Goal: Task Accomplishment & Management: Use online tool/utility

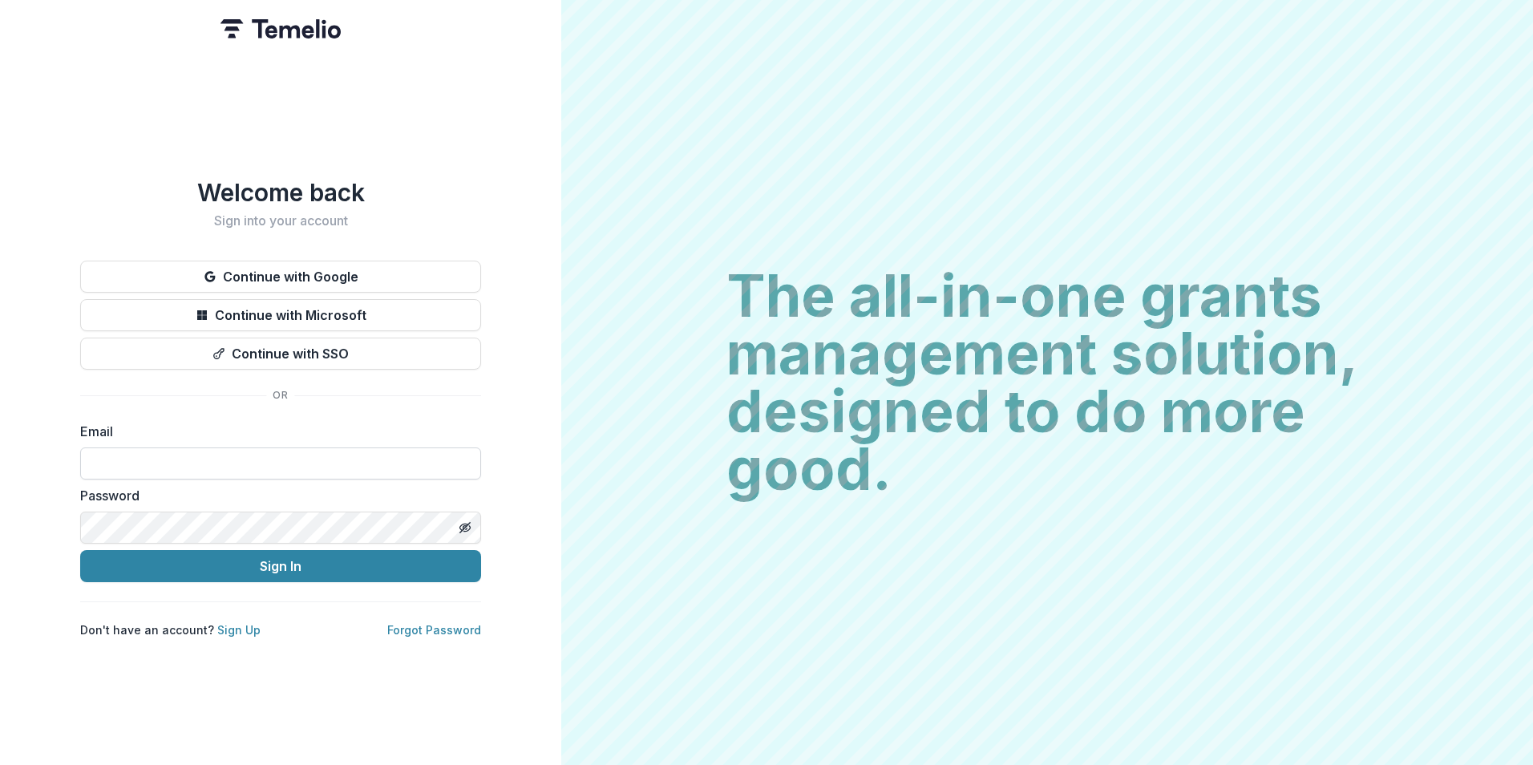
click at [266, 460] on input at bounding box center [280, 463] width 401 height 32
type input "**********"
click at [80, 550] on button "Sign In" at bounding box center [280, 566] width 401 height 32
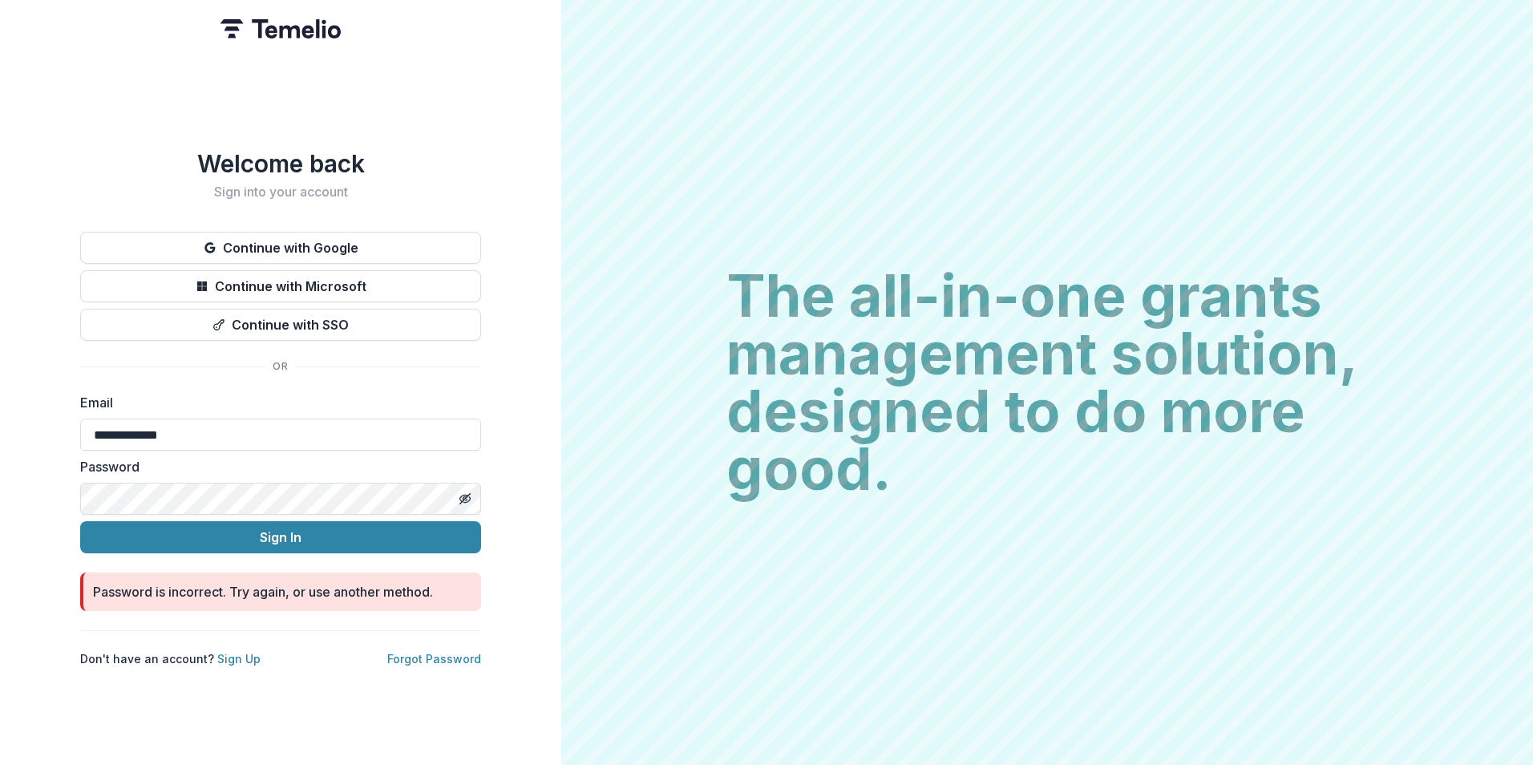
click at [19, 496] on div "**********" at bounding box center [280, 382] width 561 height 765
click at [80, 521] on button "Sign In" at bounding box center [280, 537] width 401 height 32
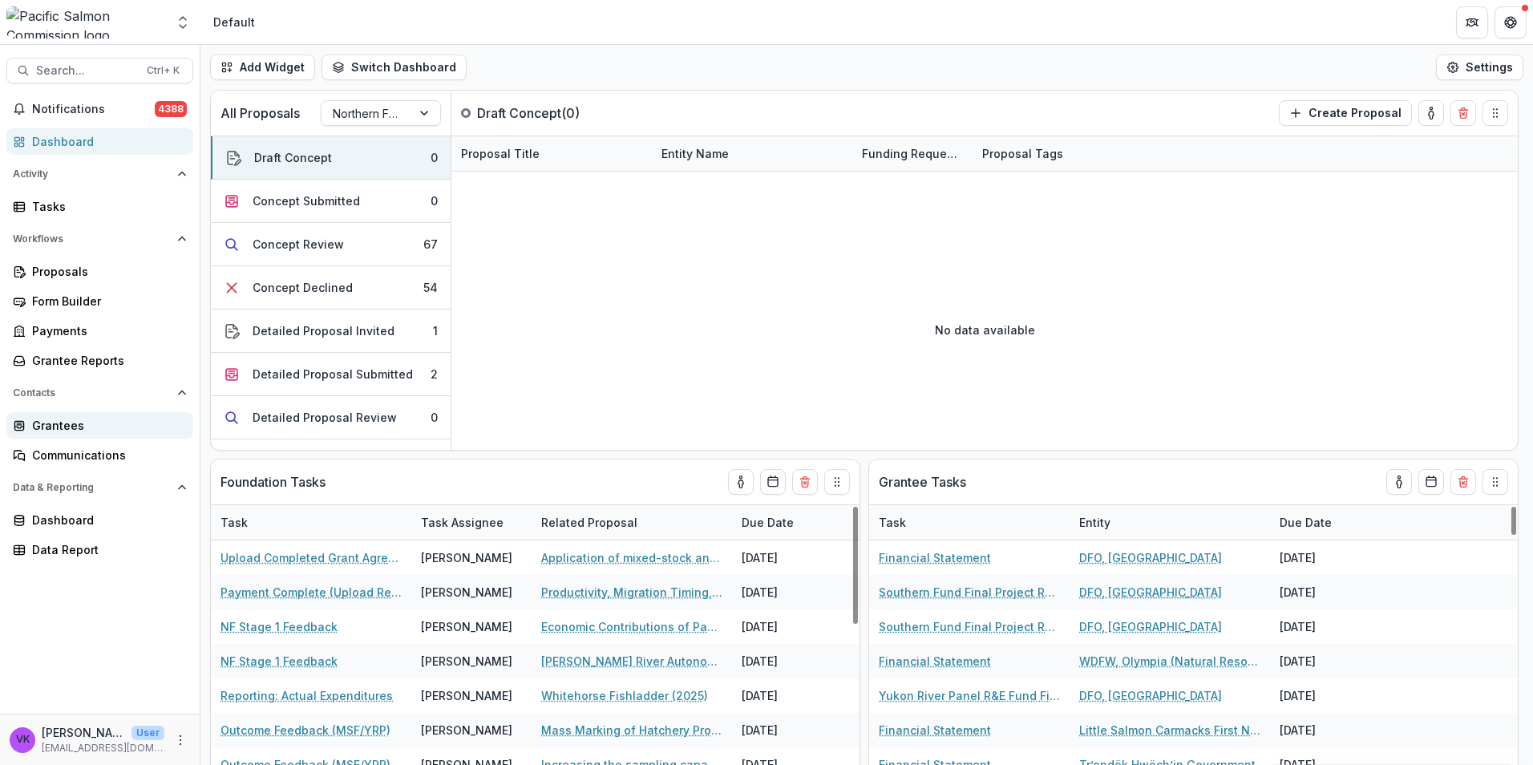
drag, startPoint x: 67, startPoint y: 427, endPoint x: 79, endPoint y: 430, distance: 13.2
click at [67, 427] on div "Grantees" at bounding box center [106, 425] width 148 height 17
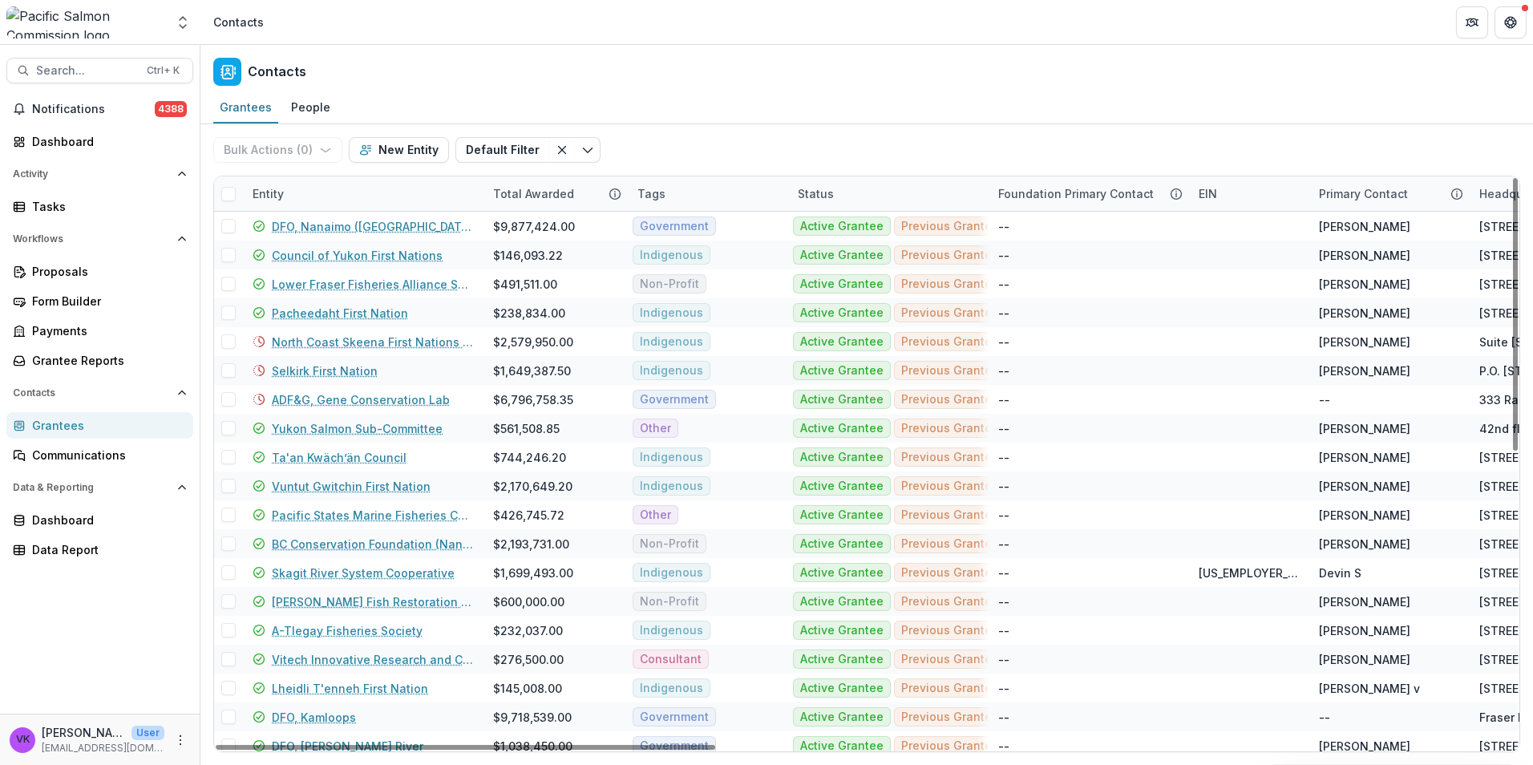
click at [325, 190] on div "Entity" at bounding box center [363, 193] width 241 height 34
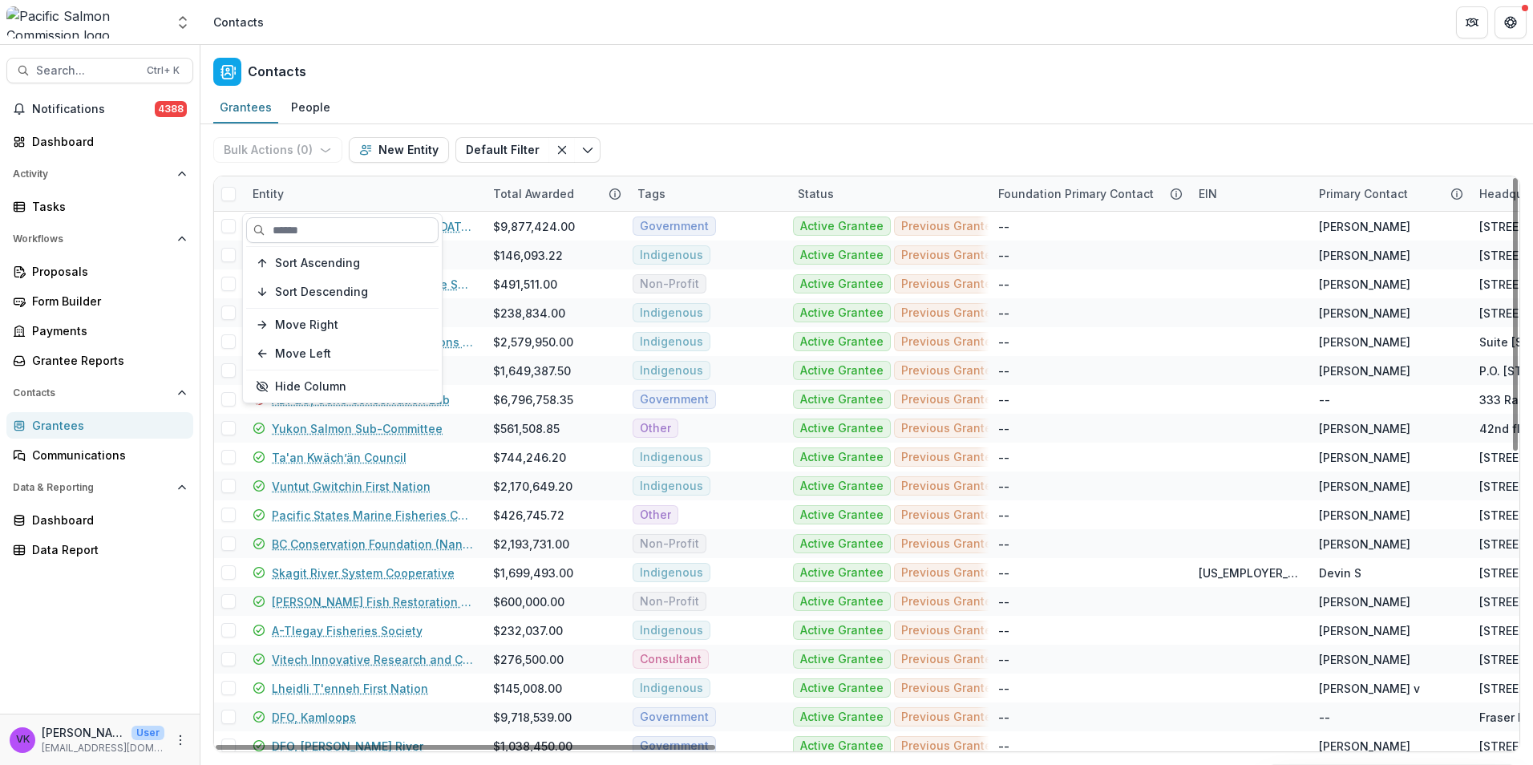
click at [370, 241] on input at bounding box center [342, 230] width 192 height 26
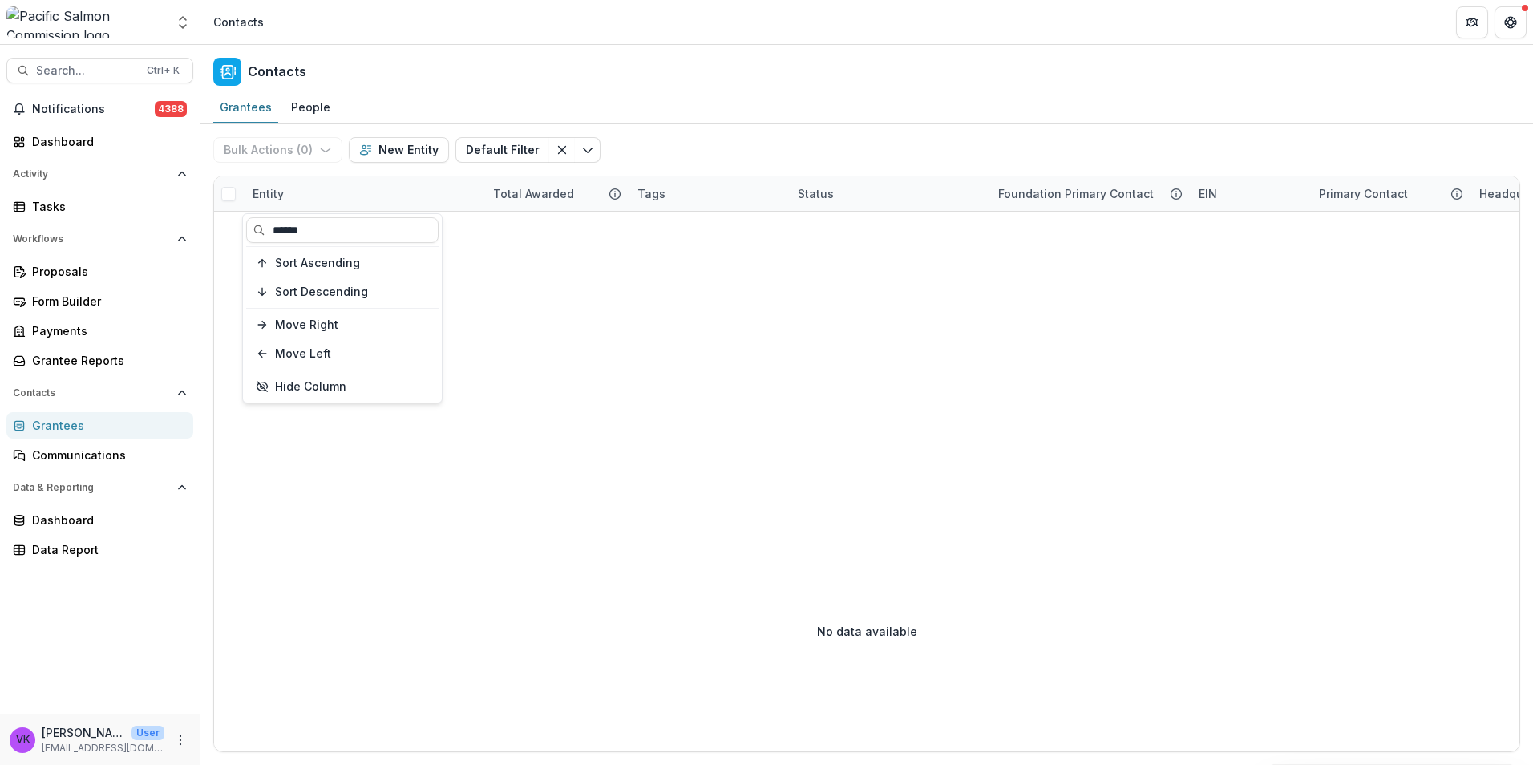
type input "******"
click at [674, 144] on div "Bulk Actions ( 0 ) Send Email Create Proposals Create Tasks New Entity Default …" at bounding box center [866, 149] width 1307 height 51
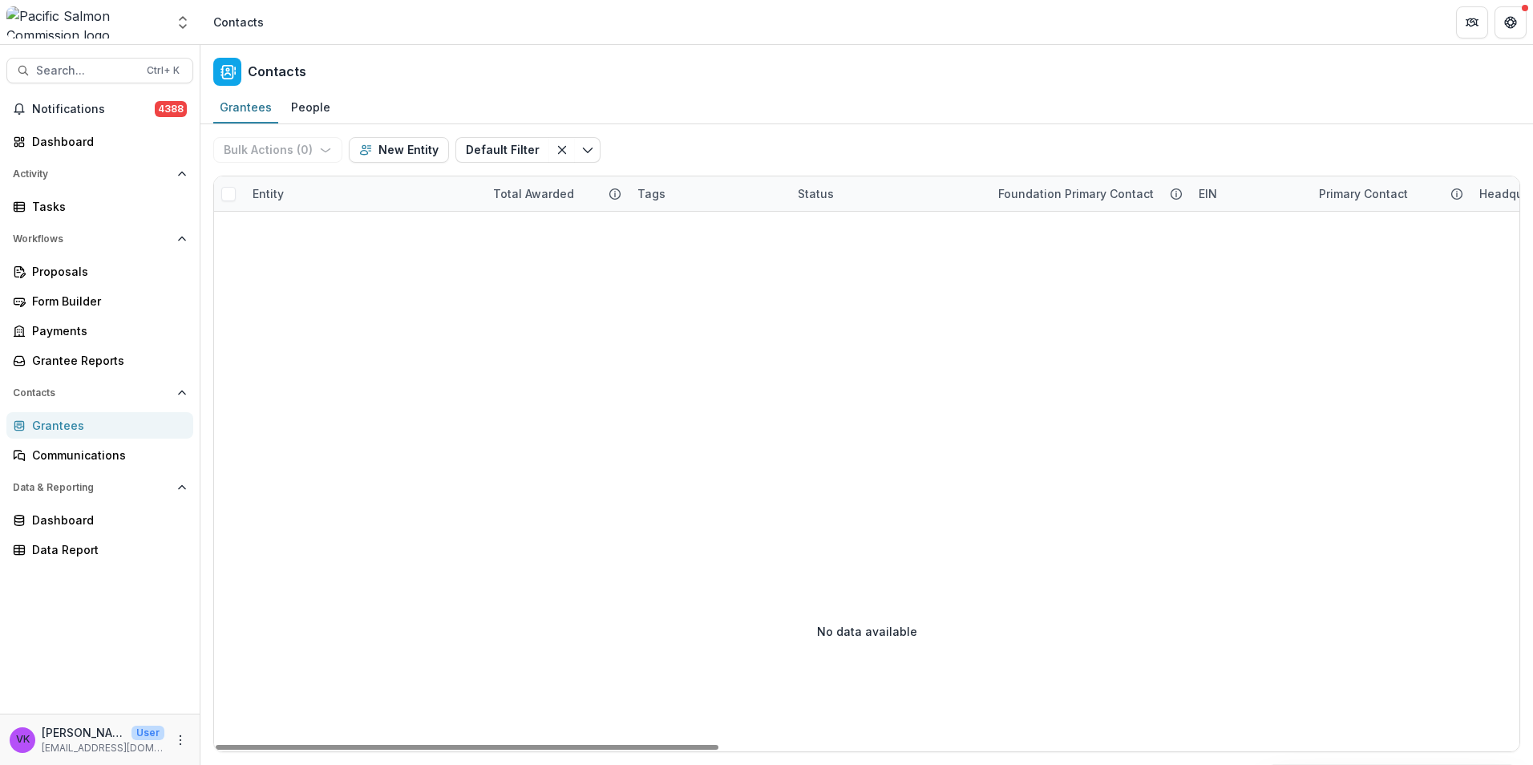
click at [306, 188] on div "Entity" at bounding box center [363, 193] width 241 height 34
click at [334, 225] on input "******" at bounding box center [342, 230] width 192 height 26
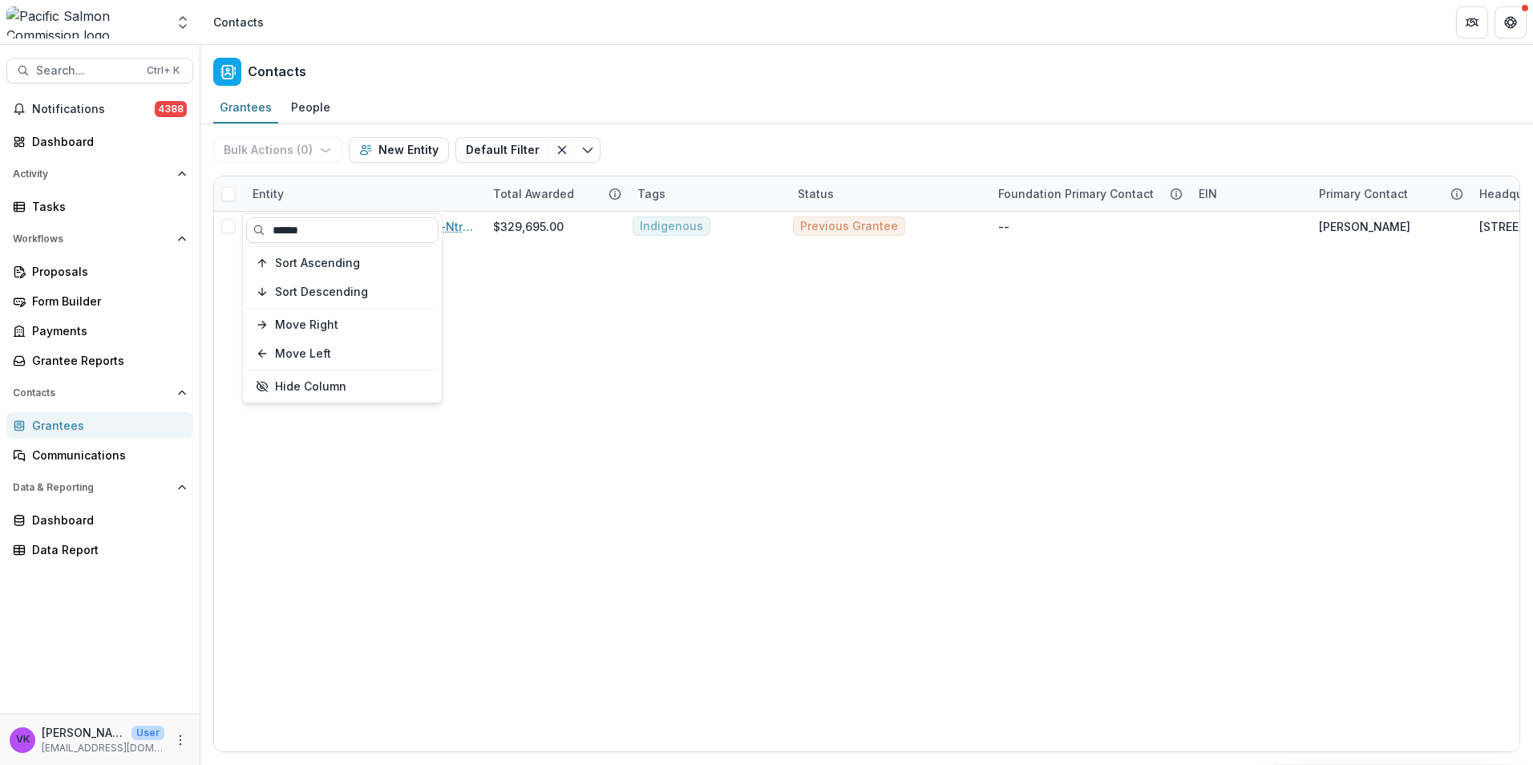
type input "******"
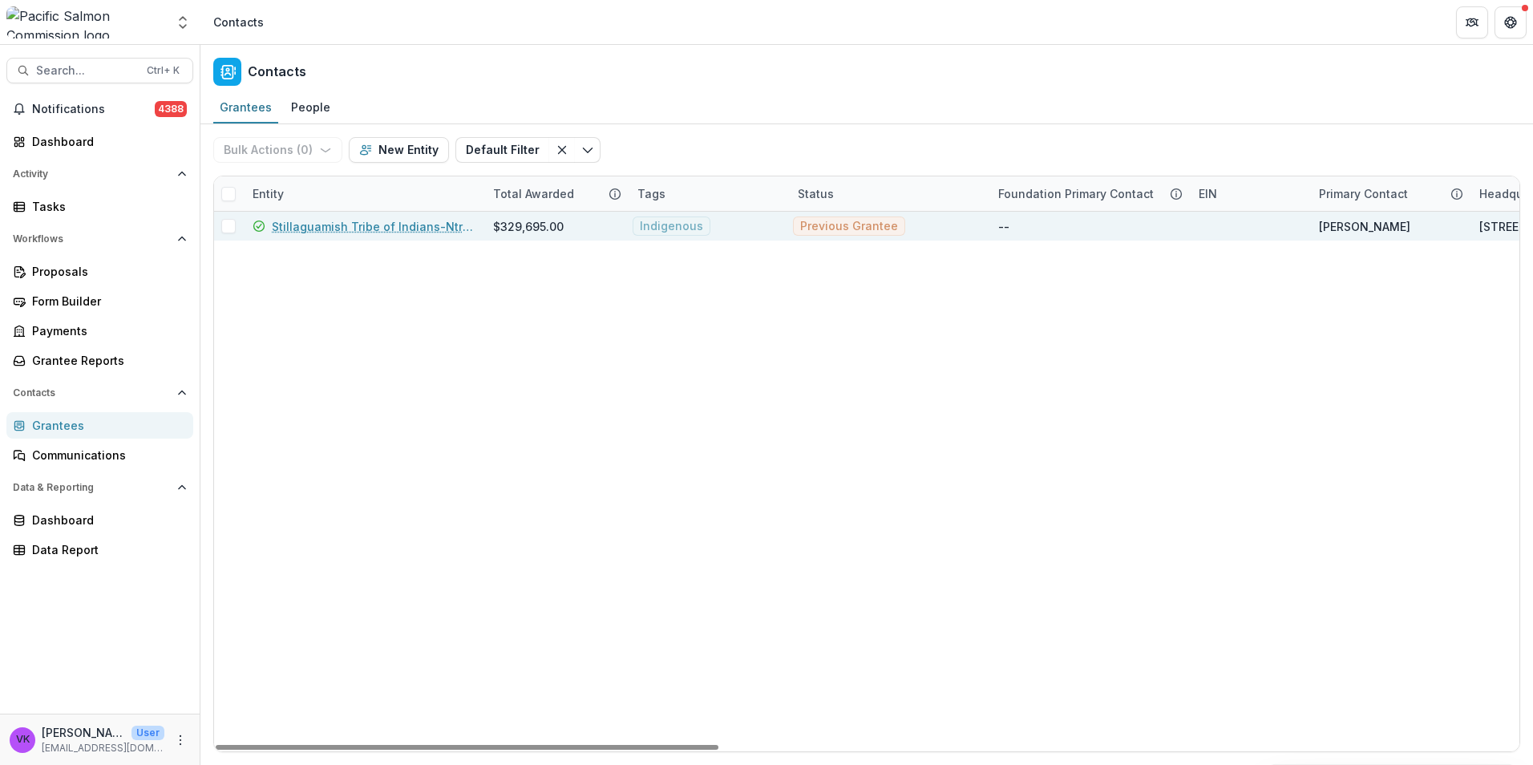
click at [414, 225] on link "Stillaguamish Tribe of Indians-Ntrl Resources Dept" at bounding box center [373, 226] width 202 height 17
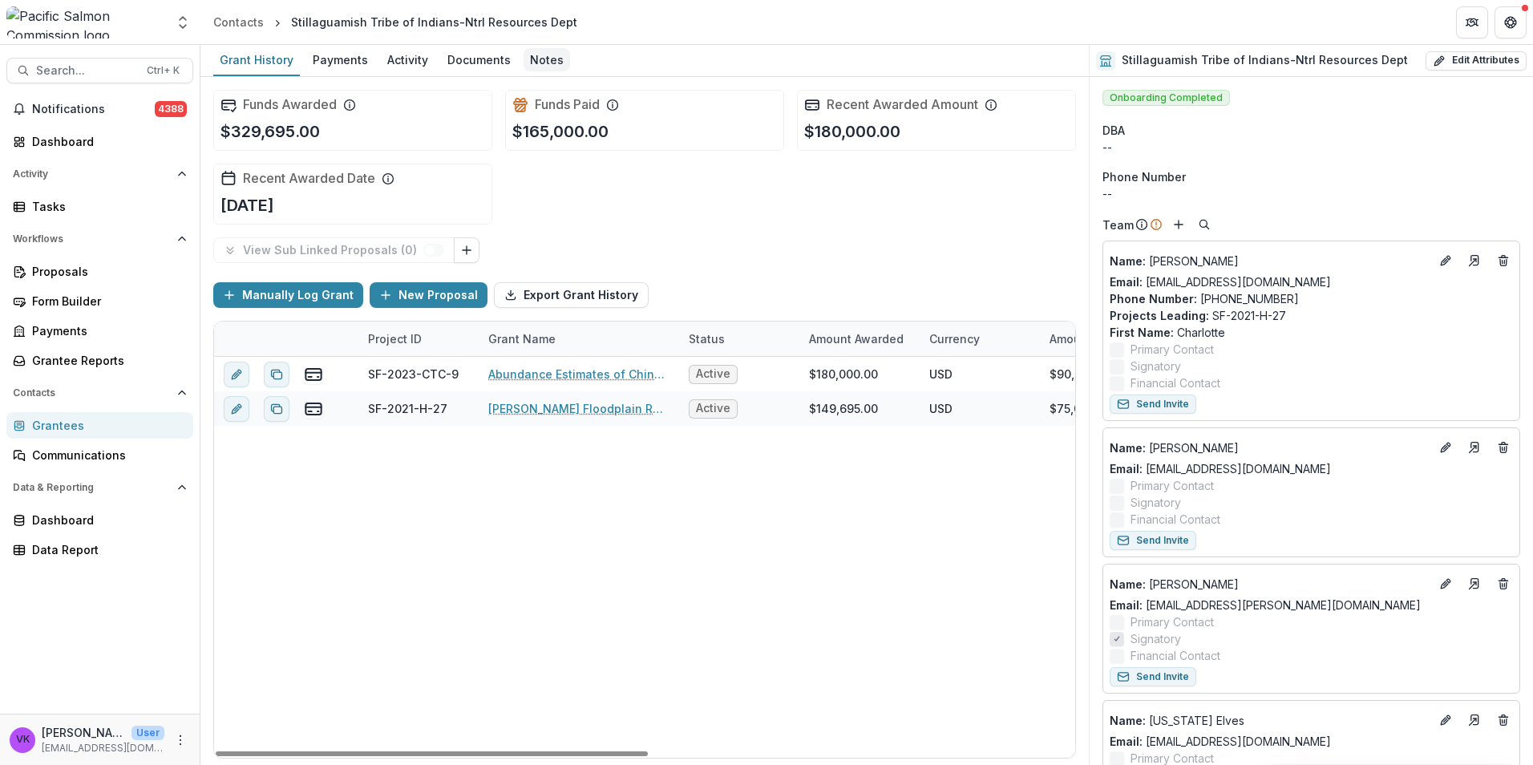
click at [548, 55] on div "Notes" at bounding box center [547, 59] width 47 height 23
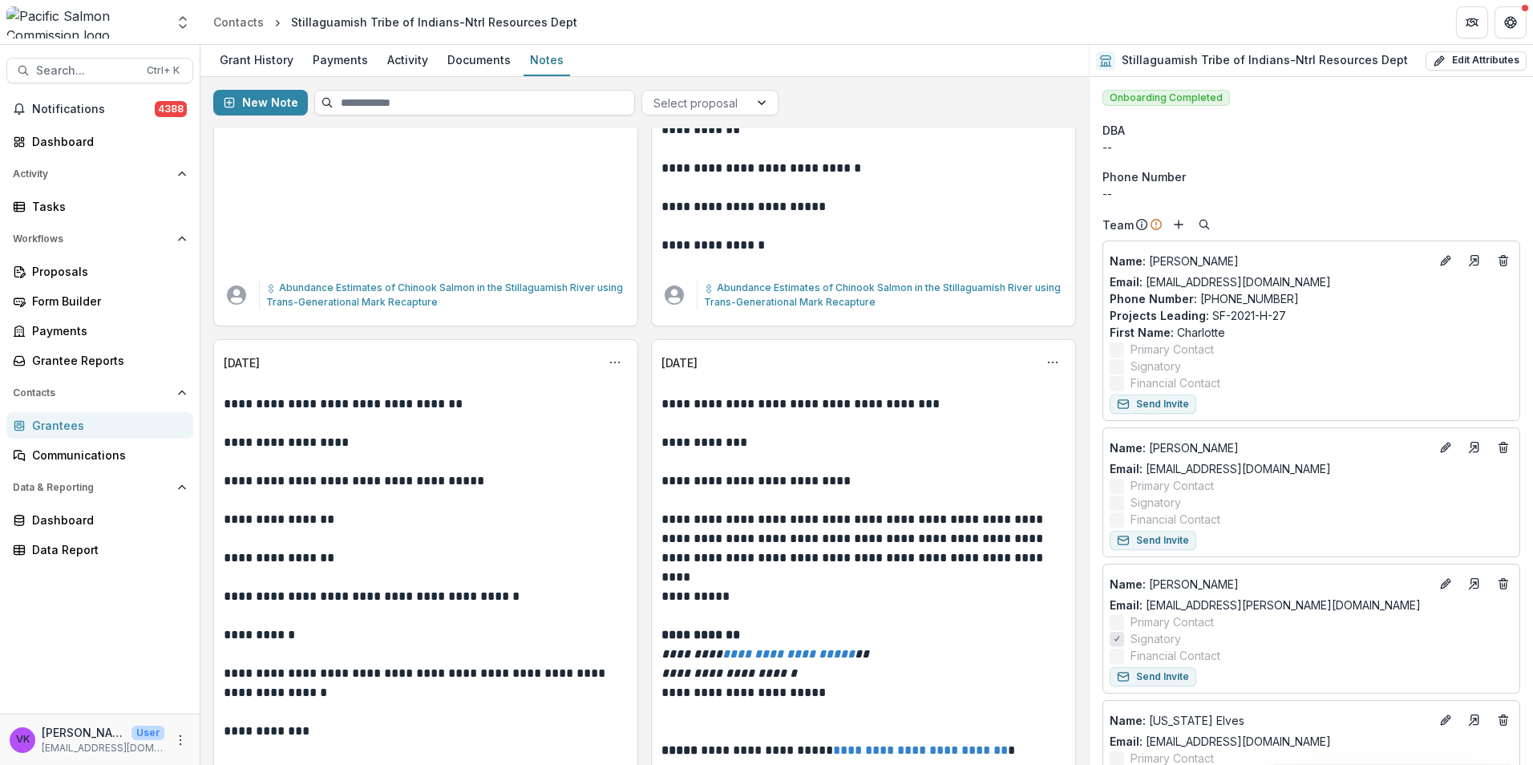
scroll to position [7538, 0]
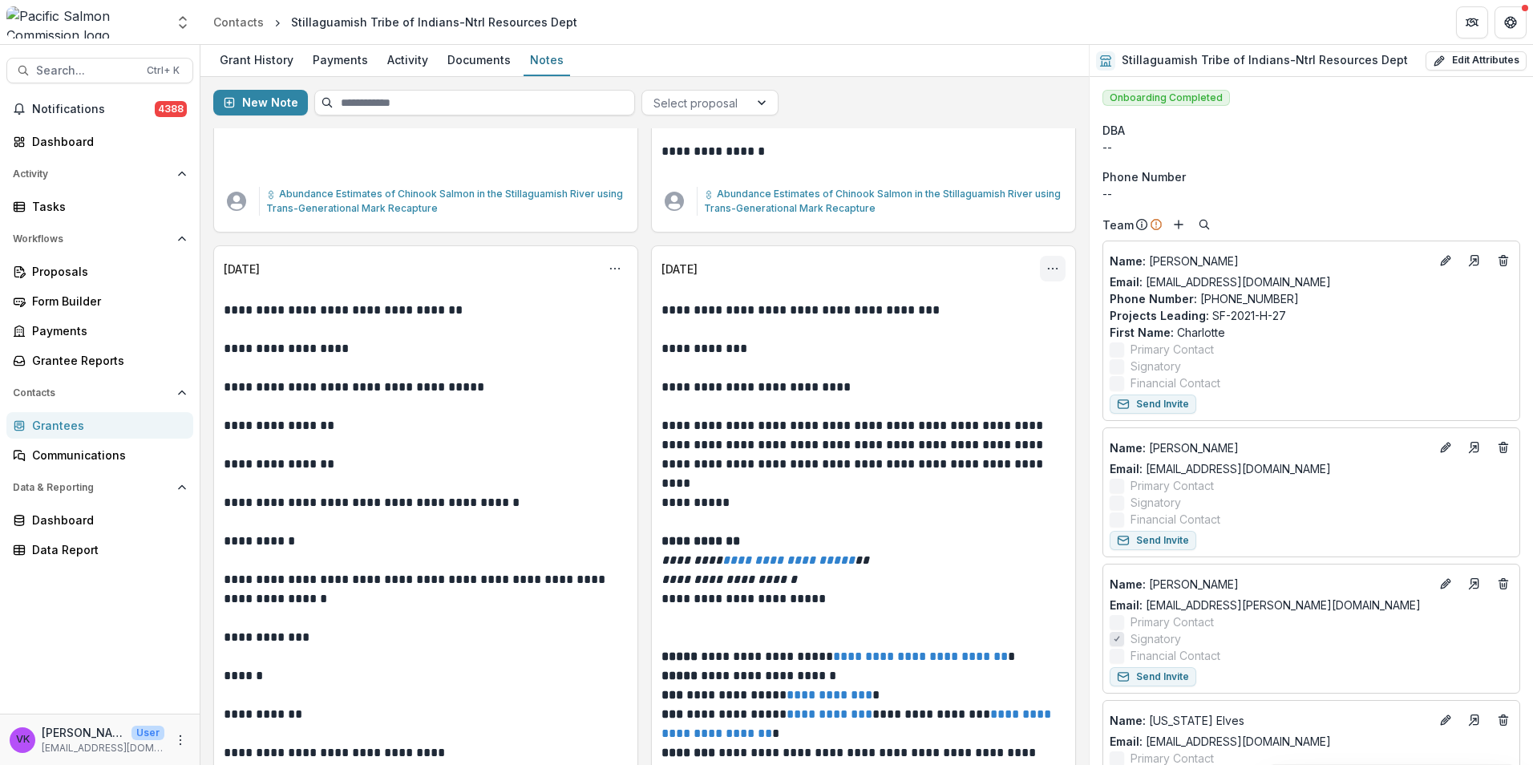
click at [1048, 263] on icon "Options" at bounding box center [1052, 268] width 13 height 13
click at [941, 325] on button "Edit" at bounding box center [971, 331] width 172 height 26
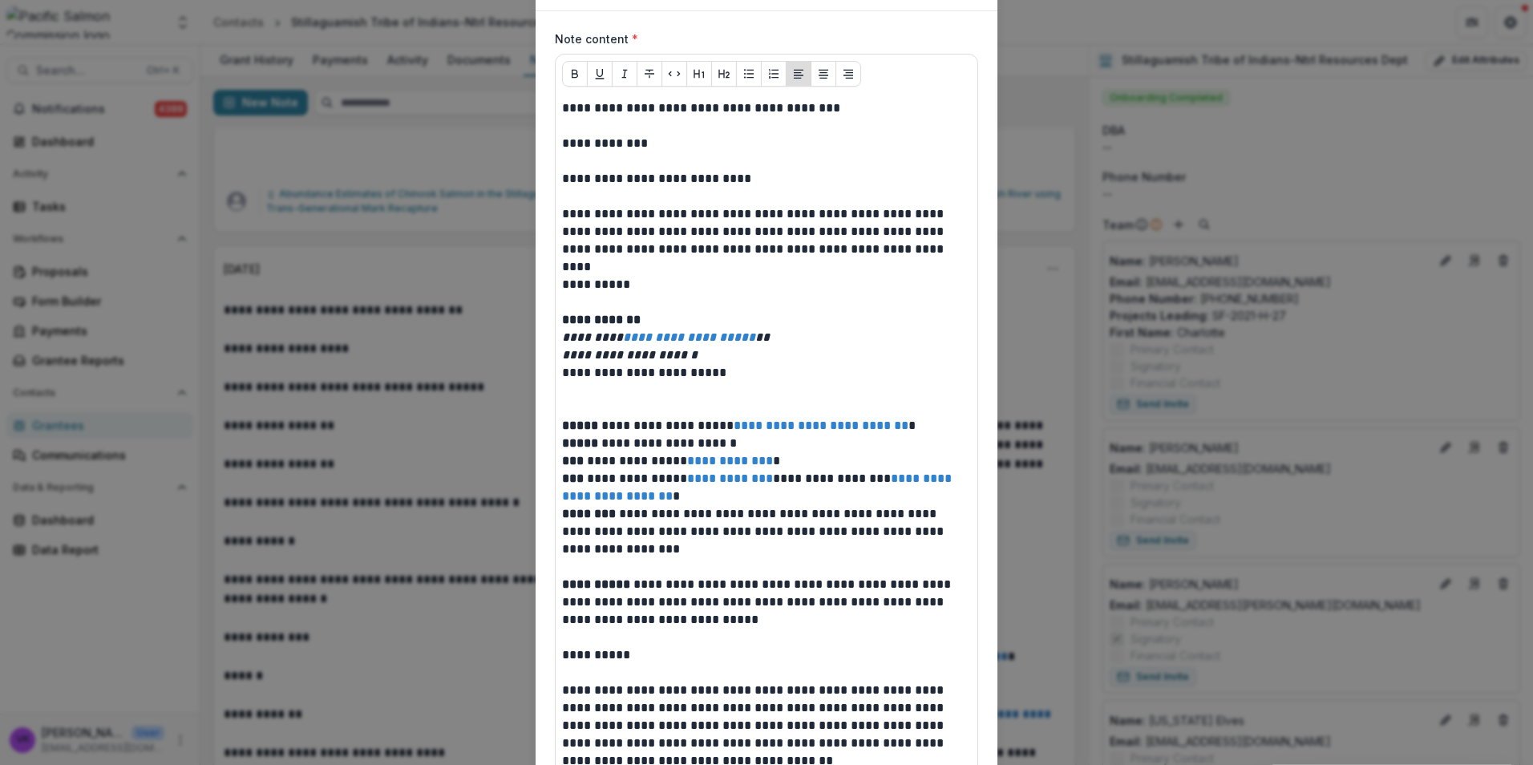
scroll to position [0, 0]
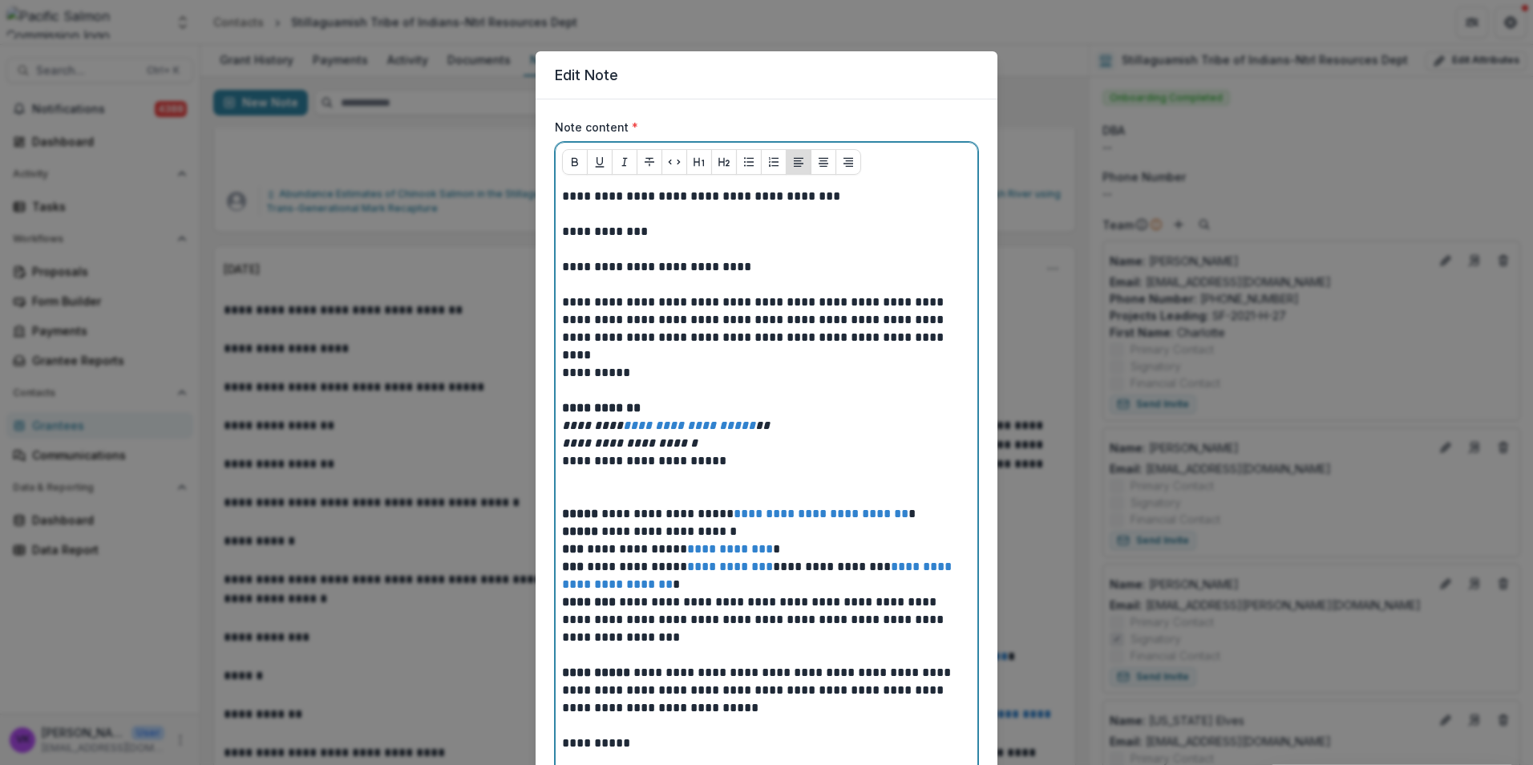
click at [598, 220] on p at bounding box center [766, 214] width 409 height 18
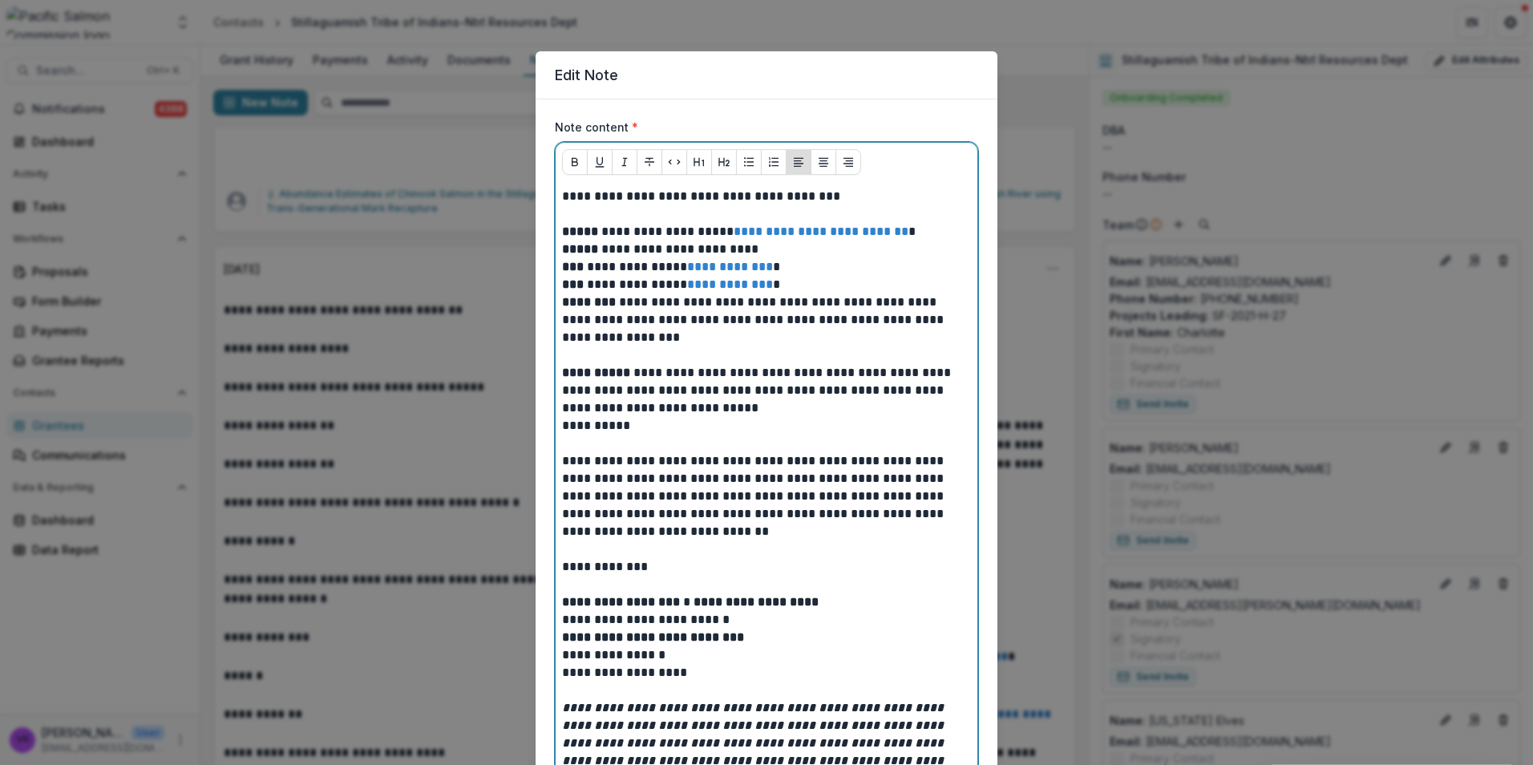
click at [844, 410] on p "**********" at bounding box center [766, 390] width 409 height 53
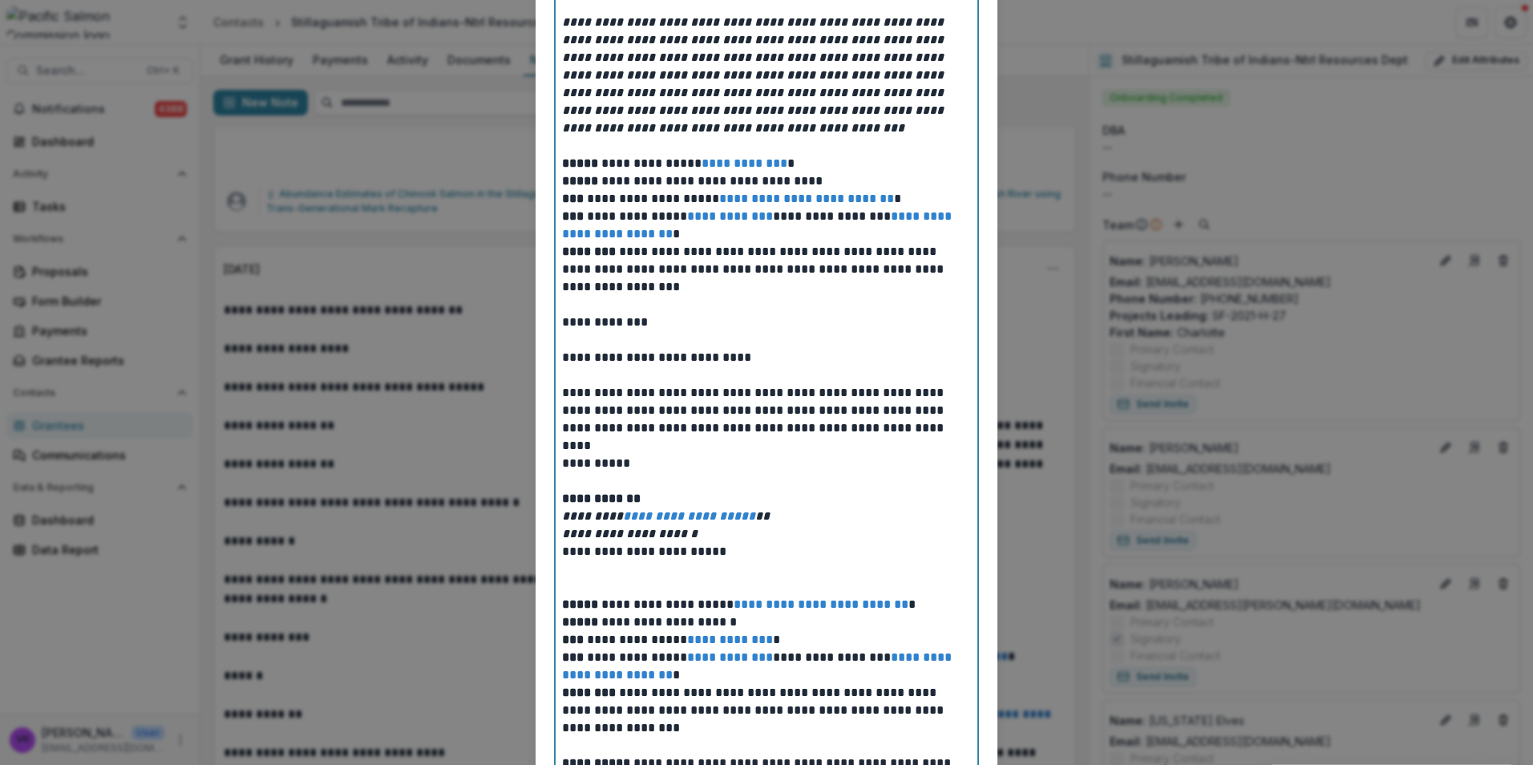
scroll to position [802, 0]
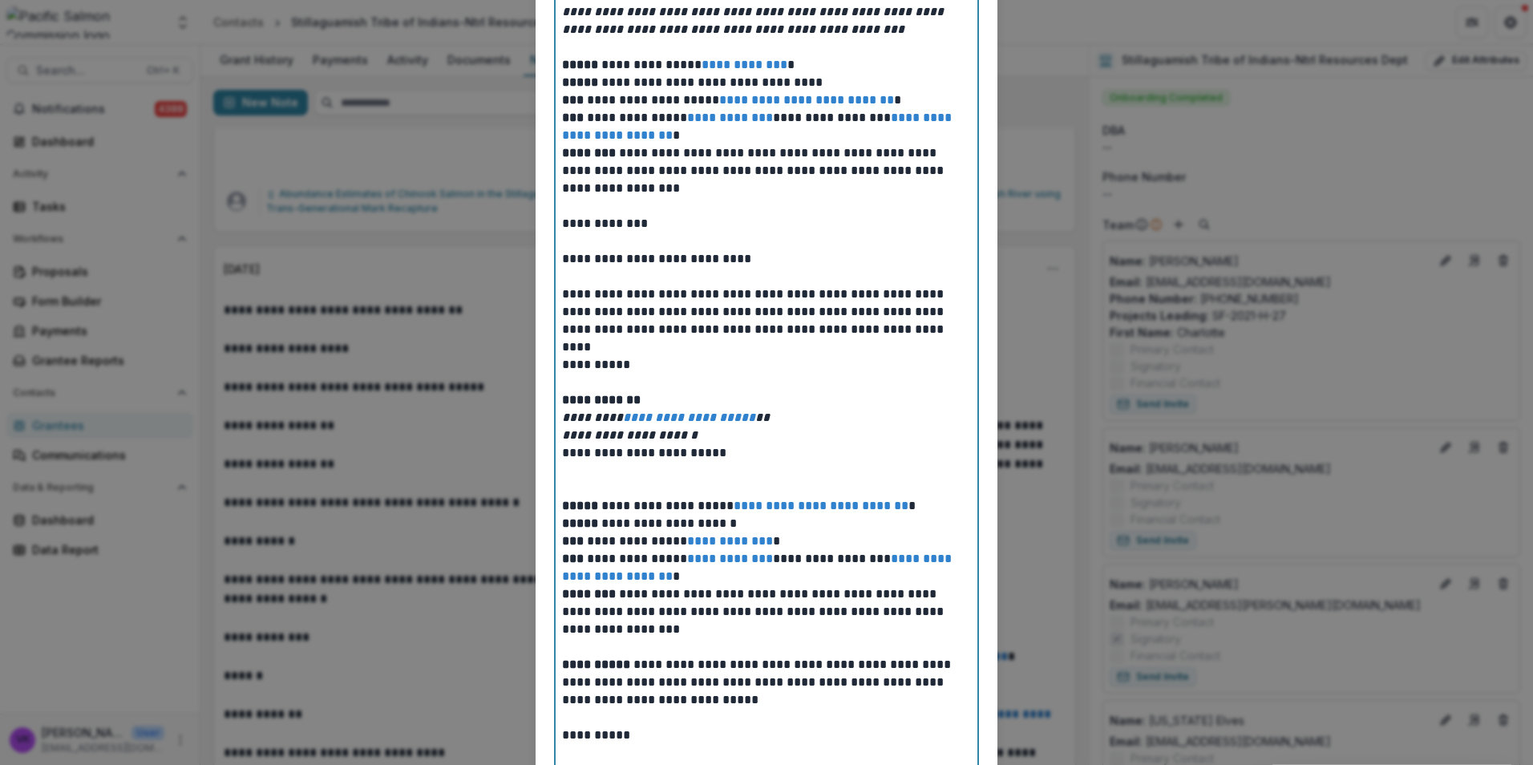
click at [761, 447] on p "**********" at bounding box center [766, 453] width 409 height 18
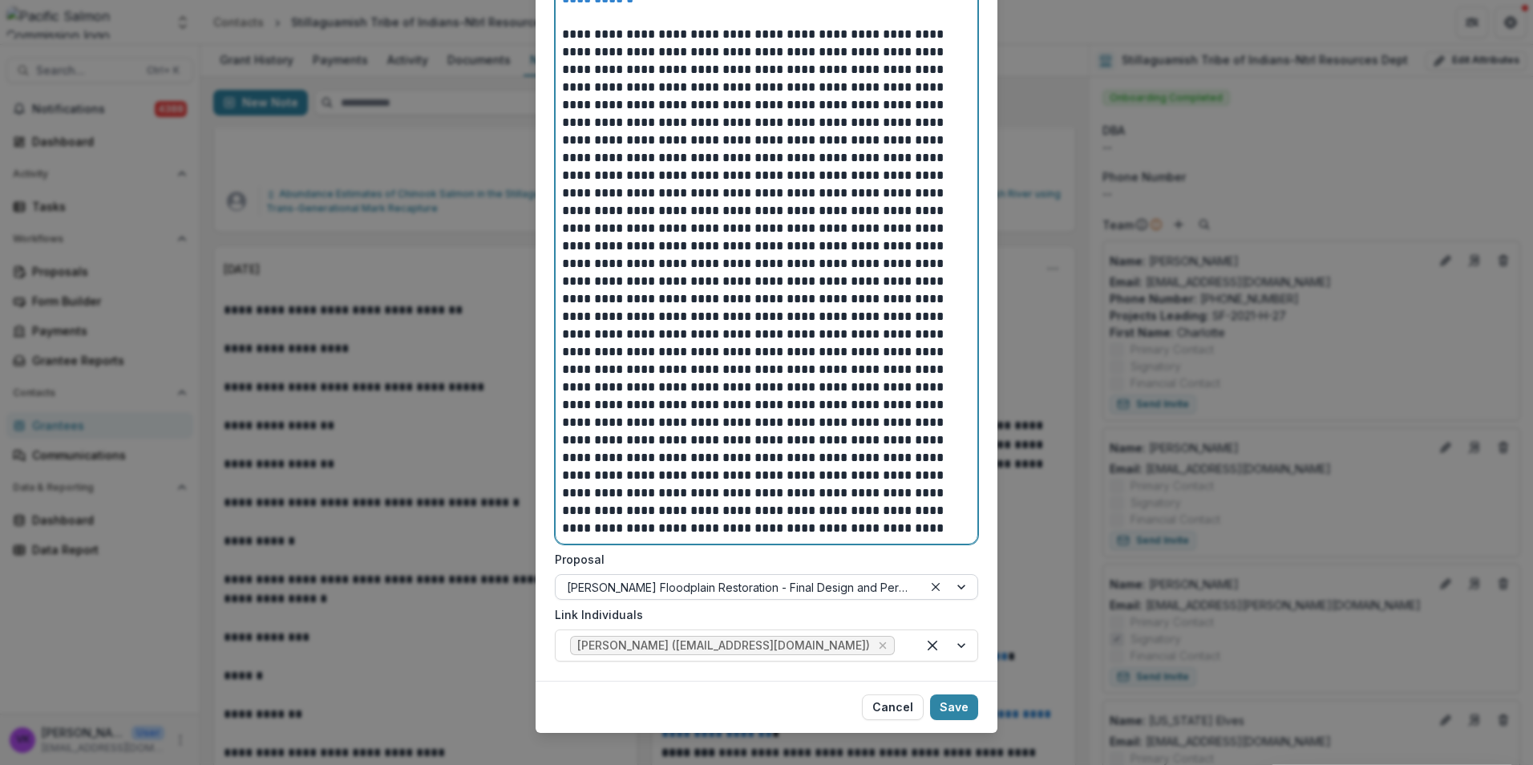
scroll to position [2298, 0]
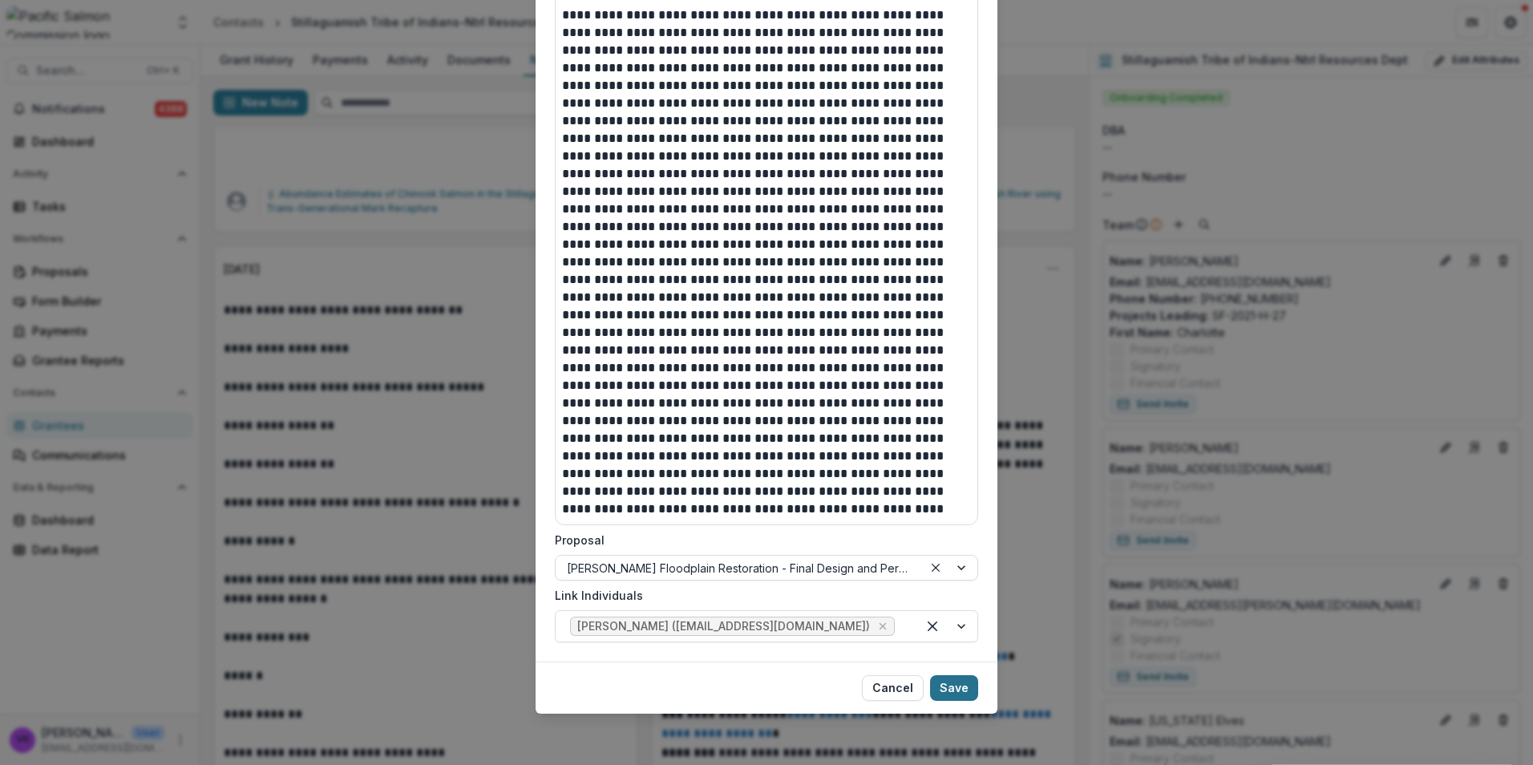
click at [946, 689] on button "Save" at bounding box center [954, 688] width 48 height 26
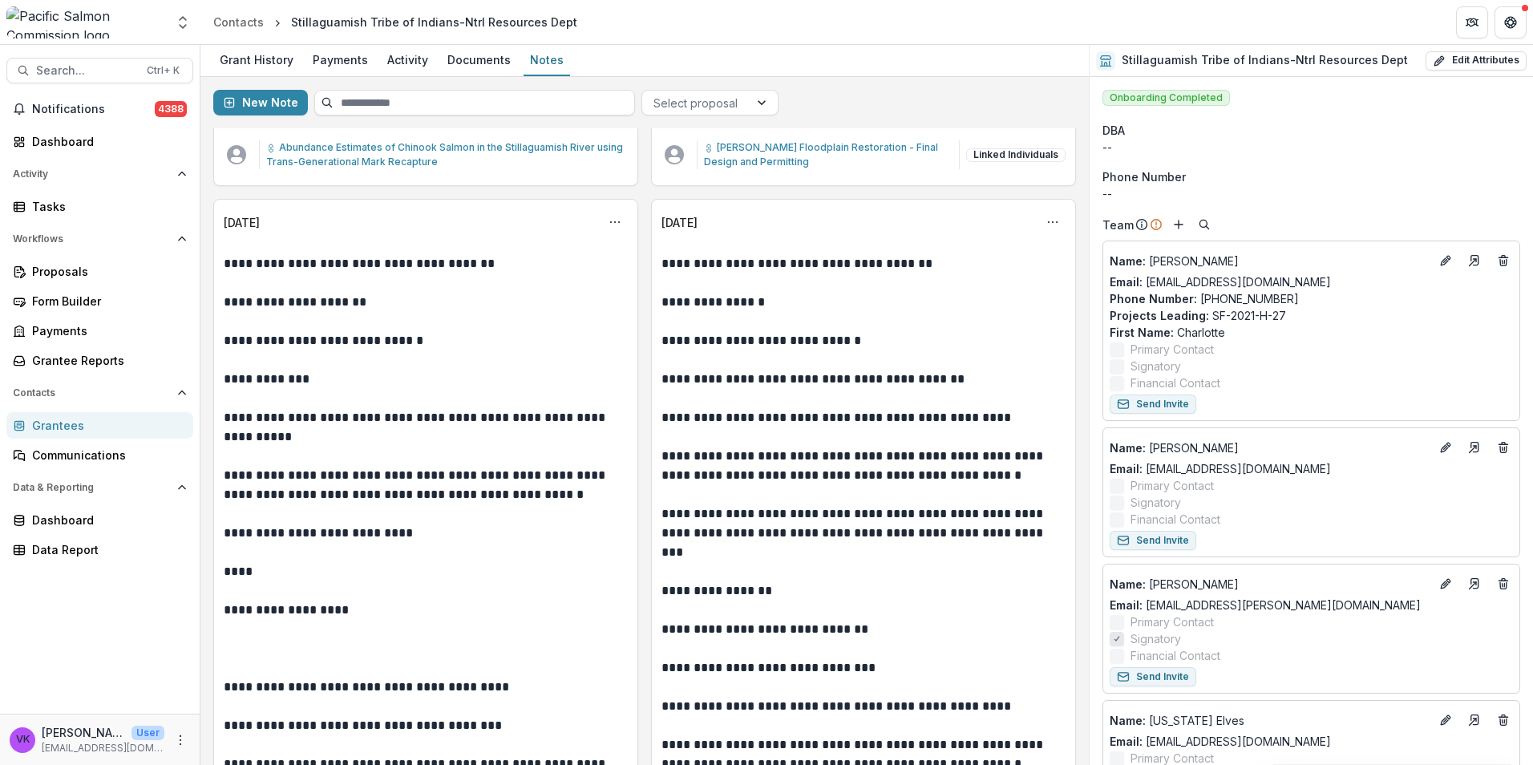
scroll to position [12349, 0]
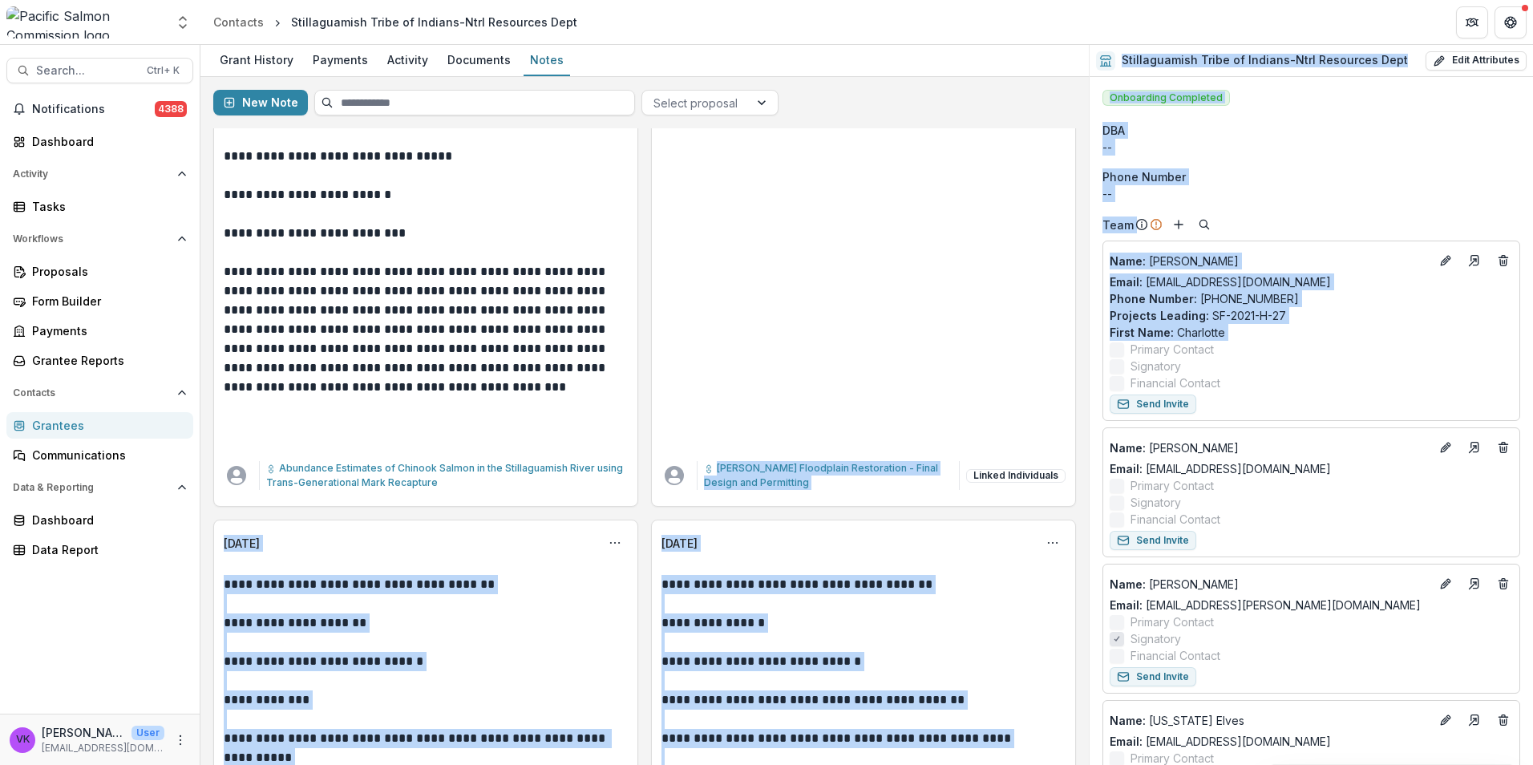
drag, startPoint x: 1090, startPoint y: 375, endPoint x: 1062, endPoint y: 310, distance: 70.4
click at [1077, 290] on div "**********" at bounding box center [866, 405] width 1333 height 720
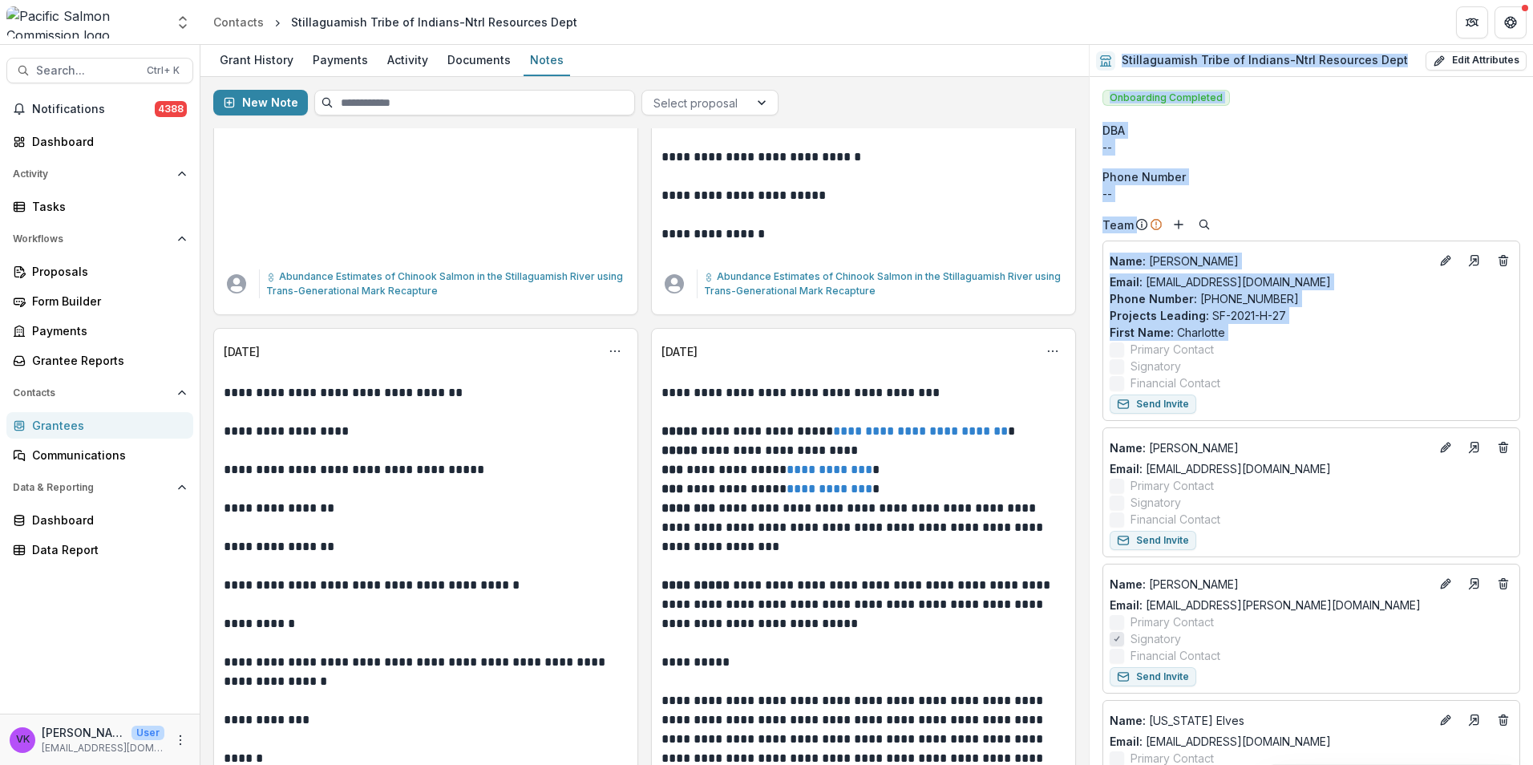
scroll to position [7538, 0]
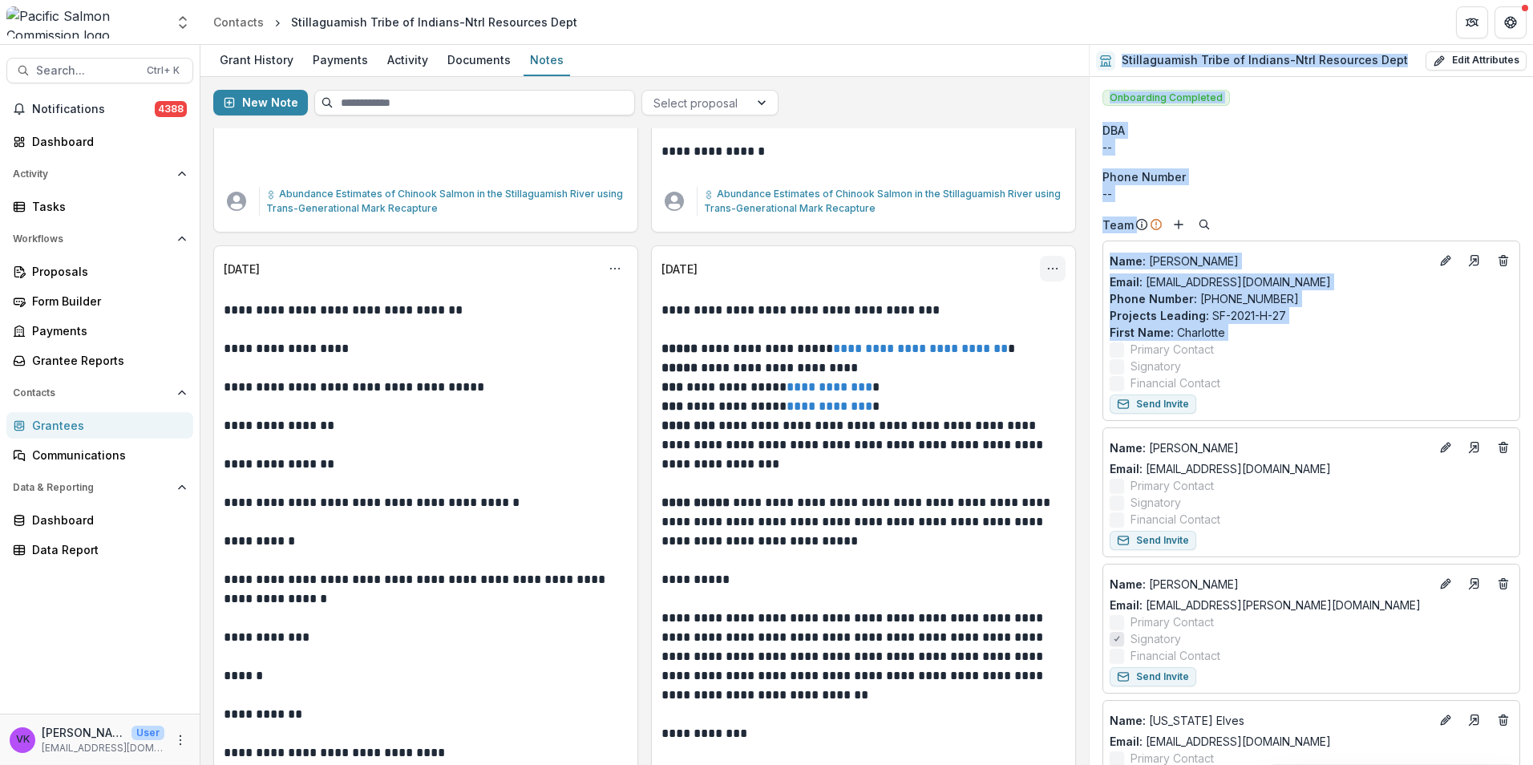
click at [1049, 260] on button "Options" at bounding box center [1053, 269] width 26 height 26
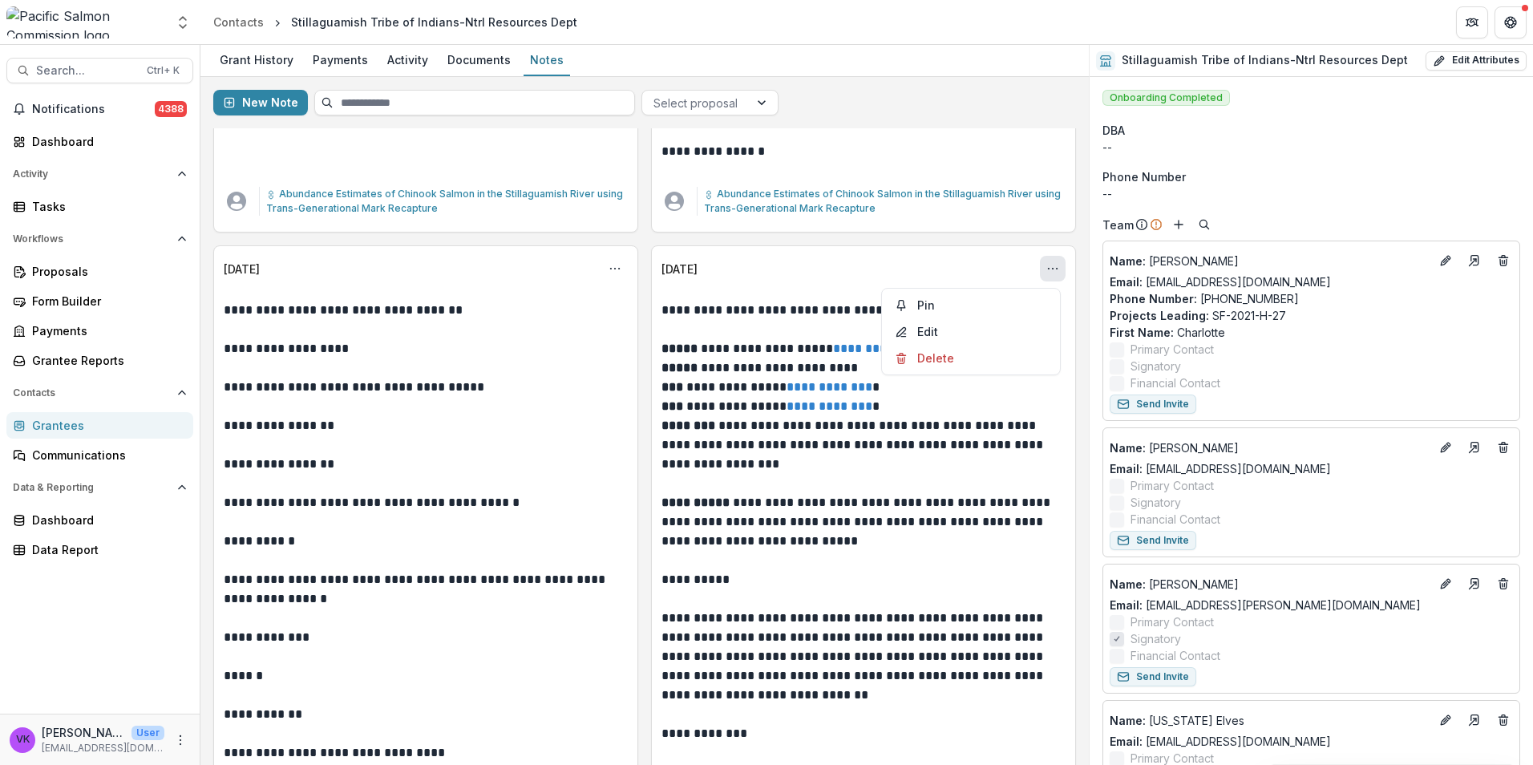
click at [72, 421] on div "Grantees" at bounding box center [106, 425] width 148 height 17
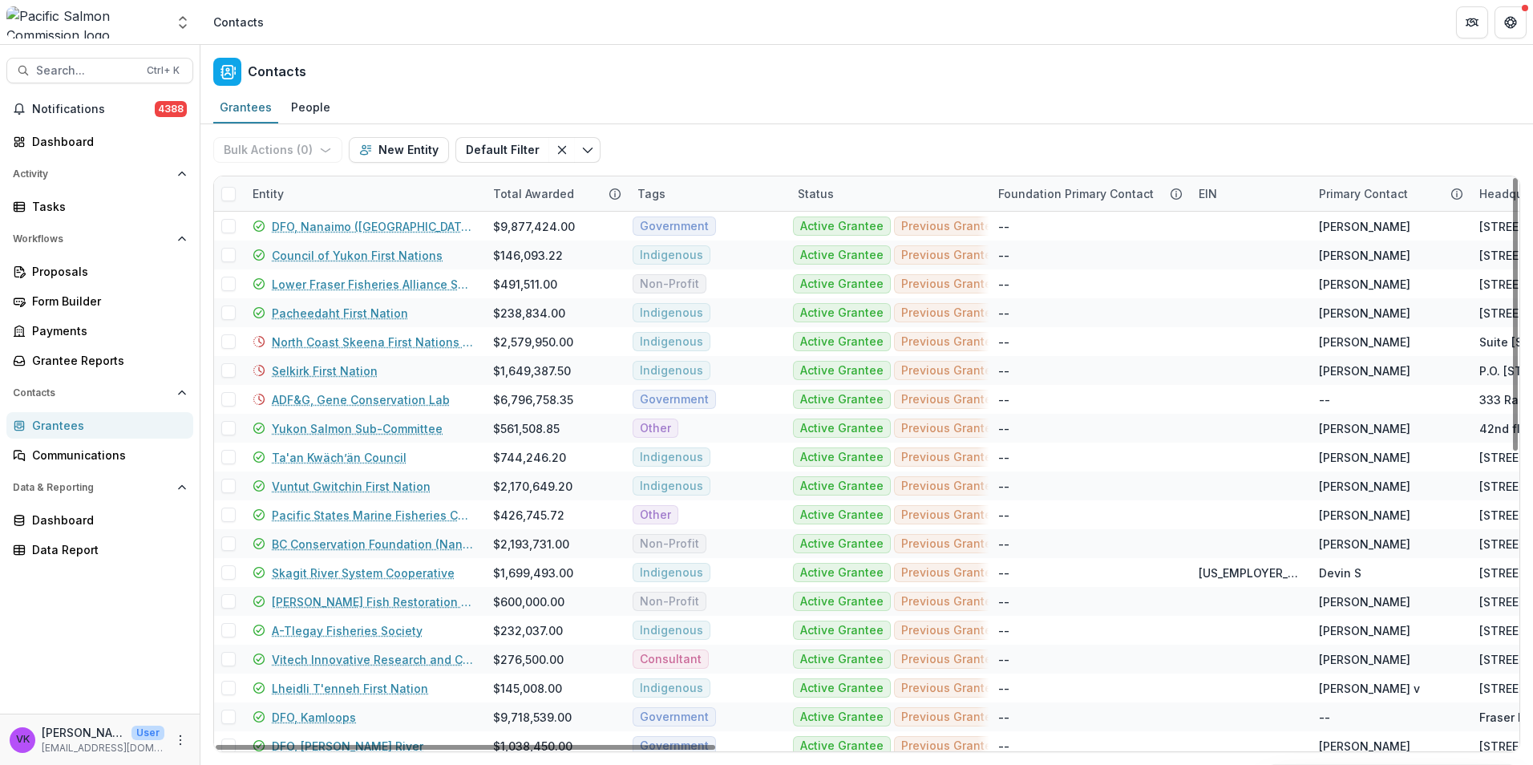
click at [407, 194] on div "Entity" at bounding box center [363, 193] width 241 height 34
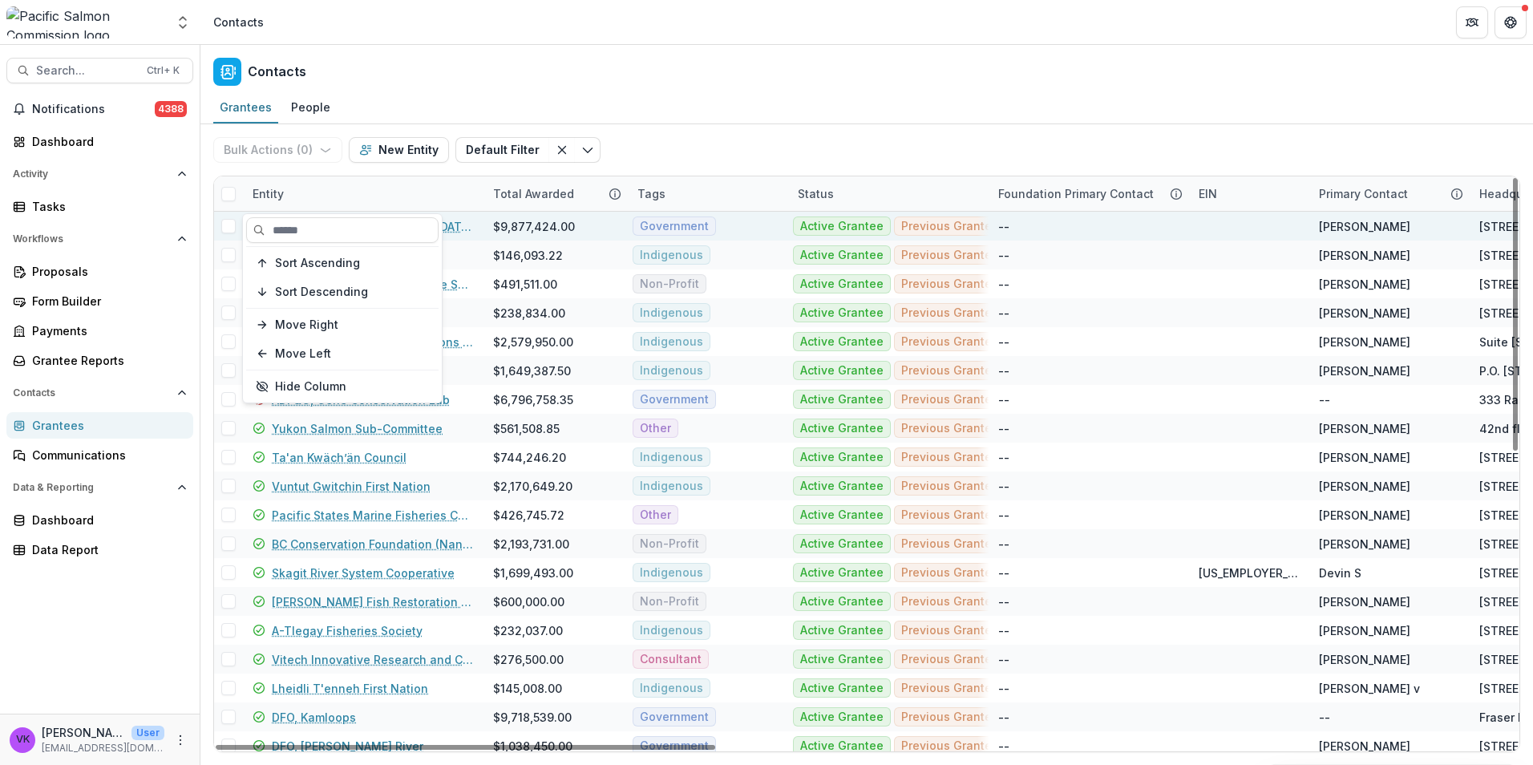
drag, startPoint x: 334, startPoint y: 229, endPoint x: 596, endPoint y: 230, distance: 261.4
click at [334, 230] on input at bounding box center [342, 230] width 192 height 26
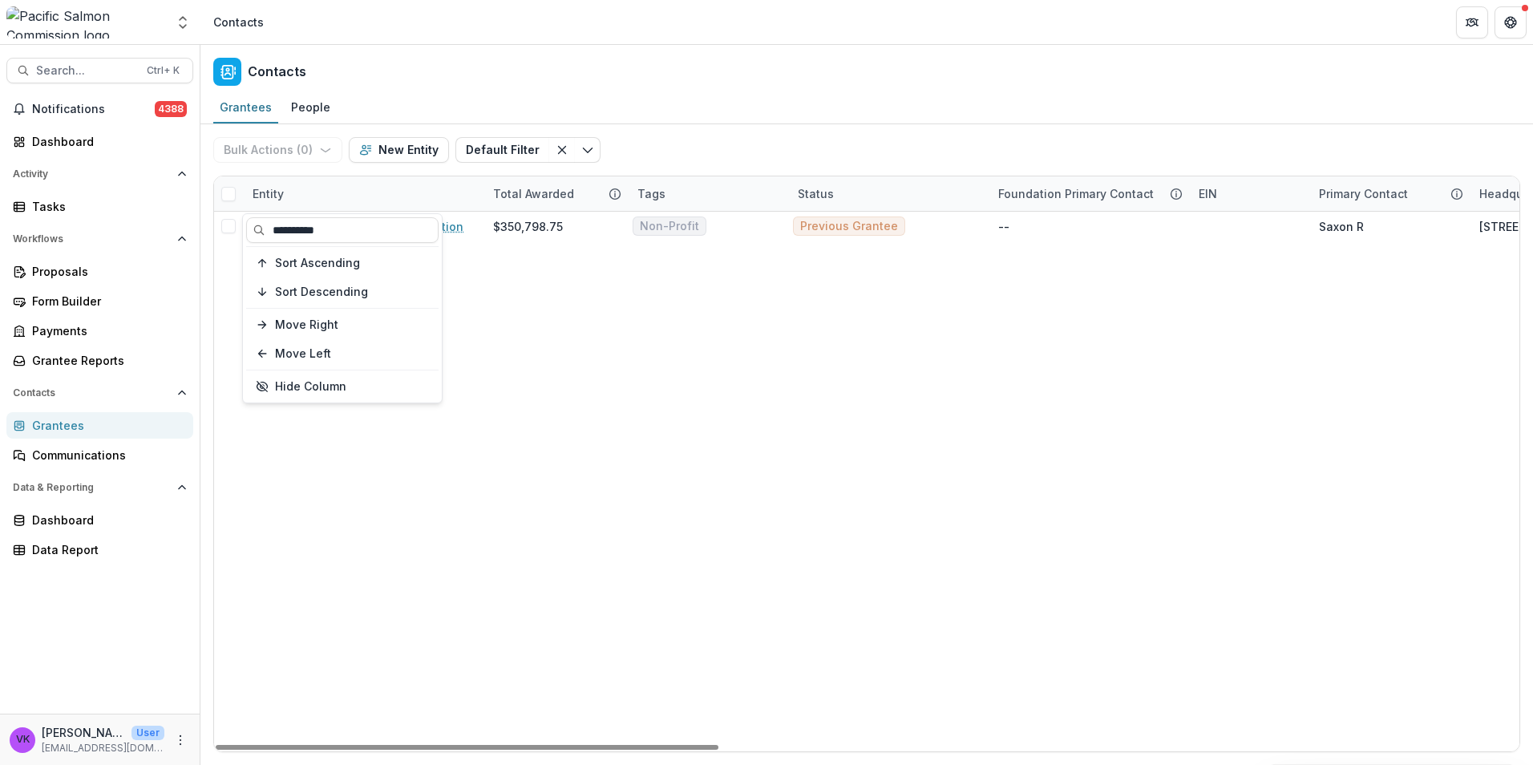
type input "**********"
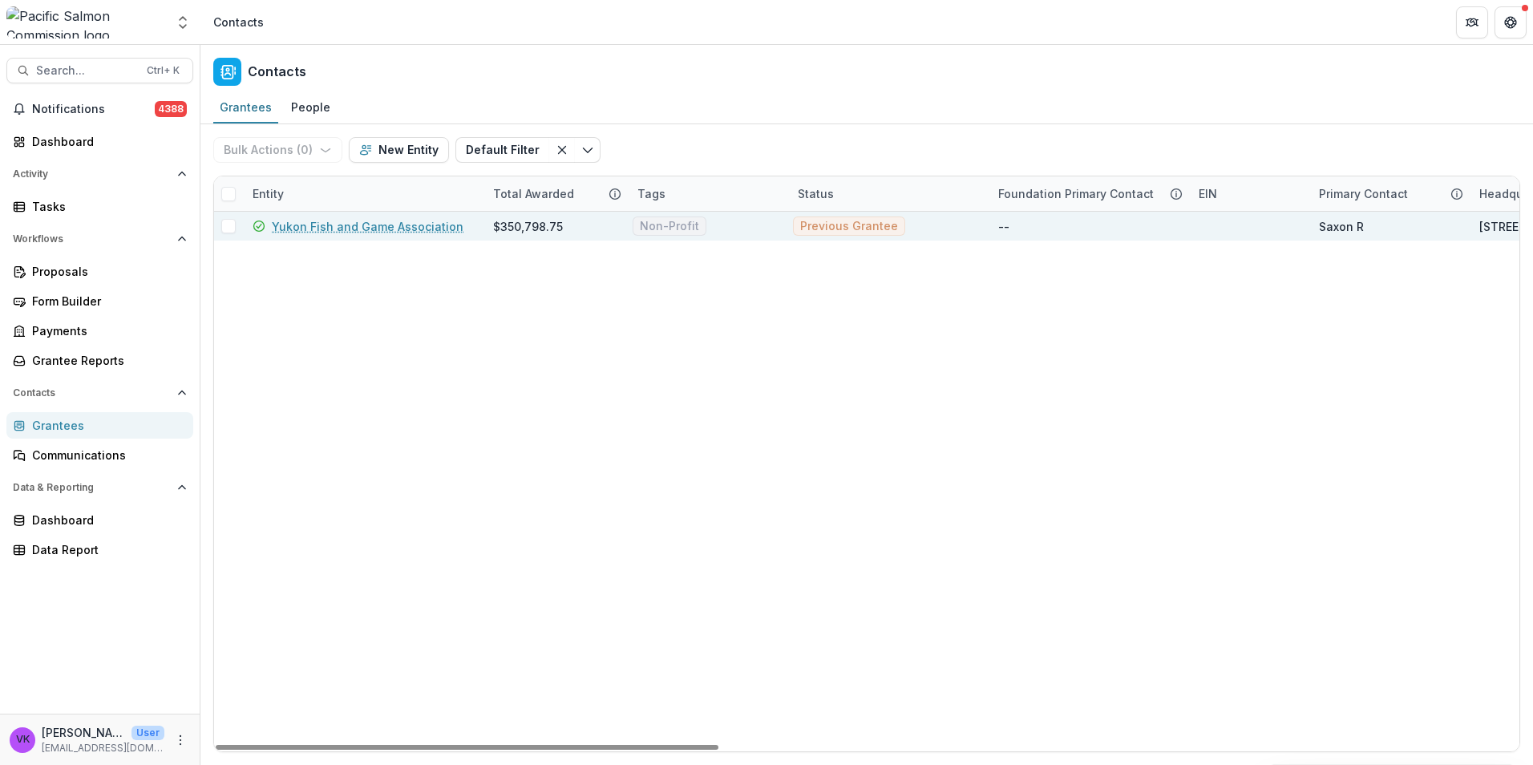
click at [358, 229] on link "Yukon Fish and Game Association" at bounding box center [368, 226] width 192 height 17
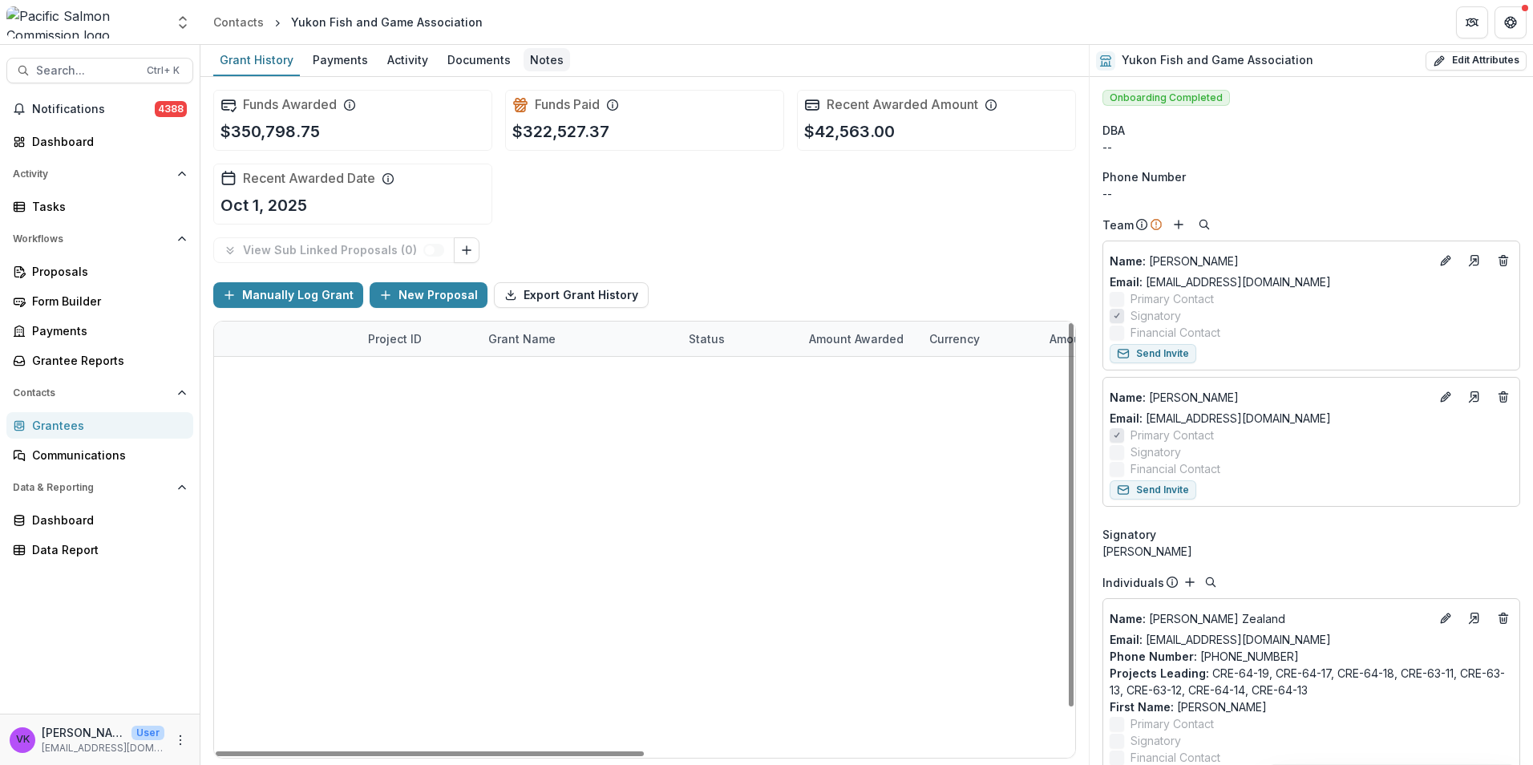
click at [543, 61] on div "Notes" at bounding box center [547, 59] width 47 height 23
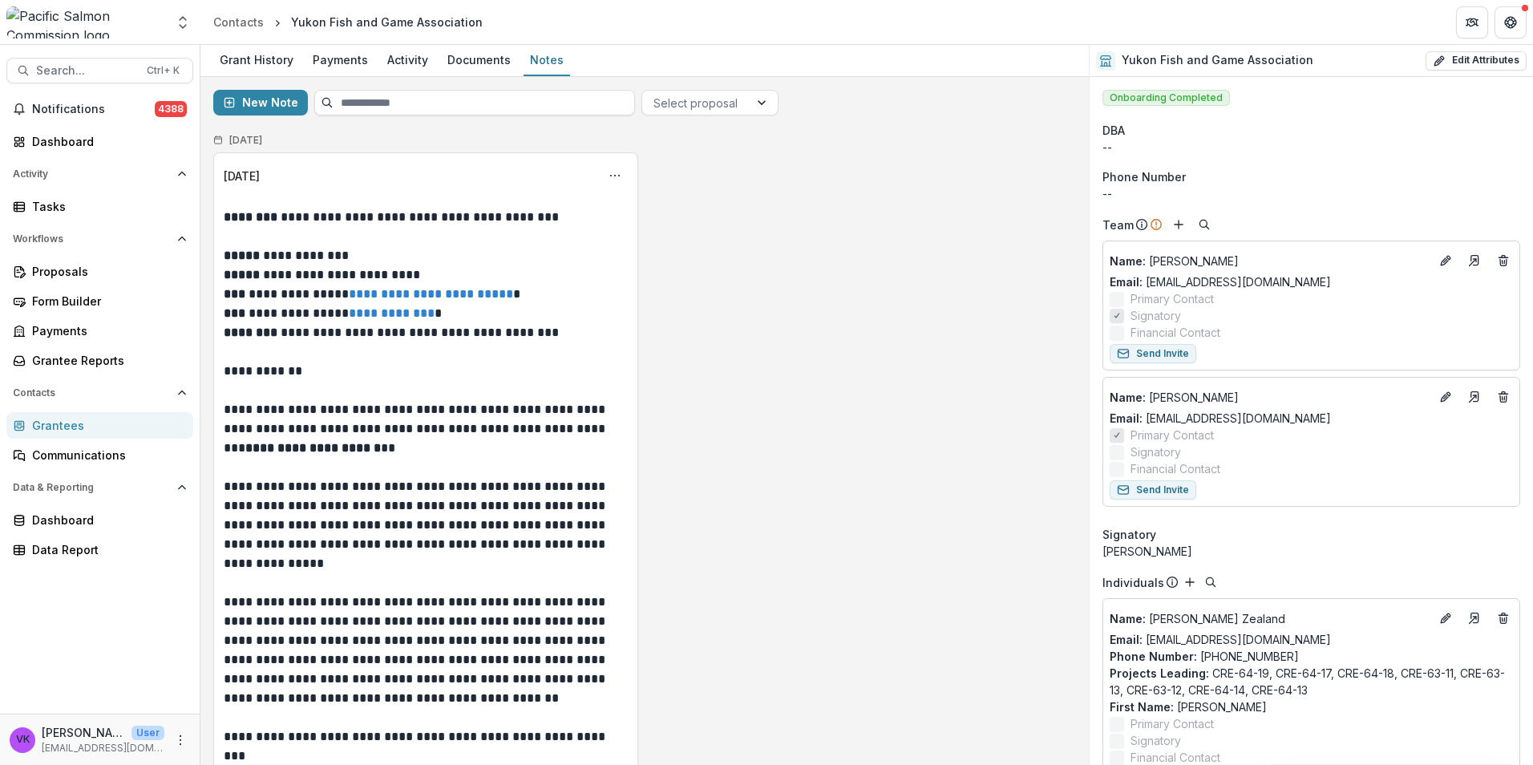
click at [611, 177] on icon "Options" at bounding box center [615, 175] width 13 height 13
click at [503, 237] on button "Edit" at bounding box center [536, 238] width 172 height 26
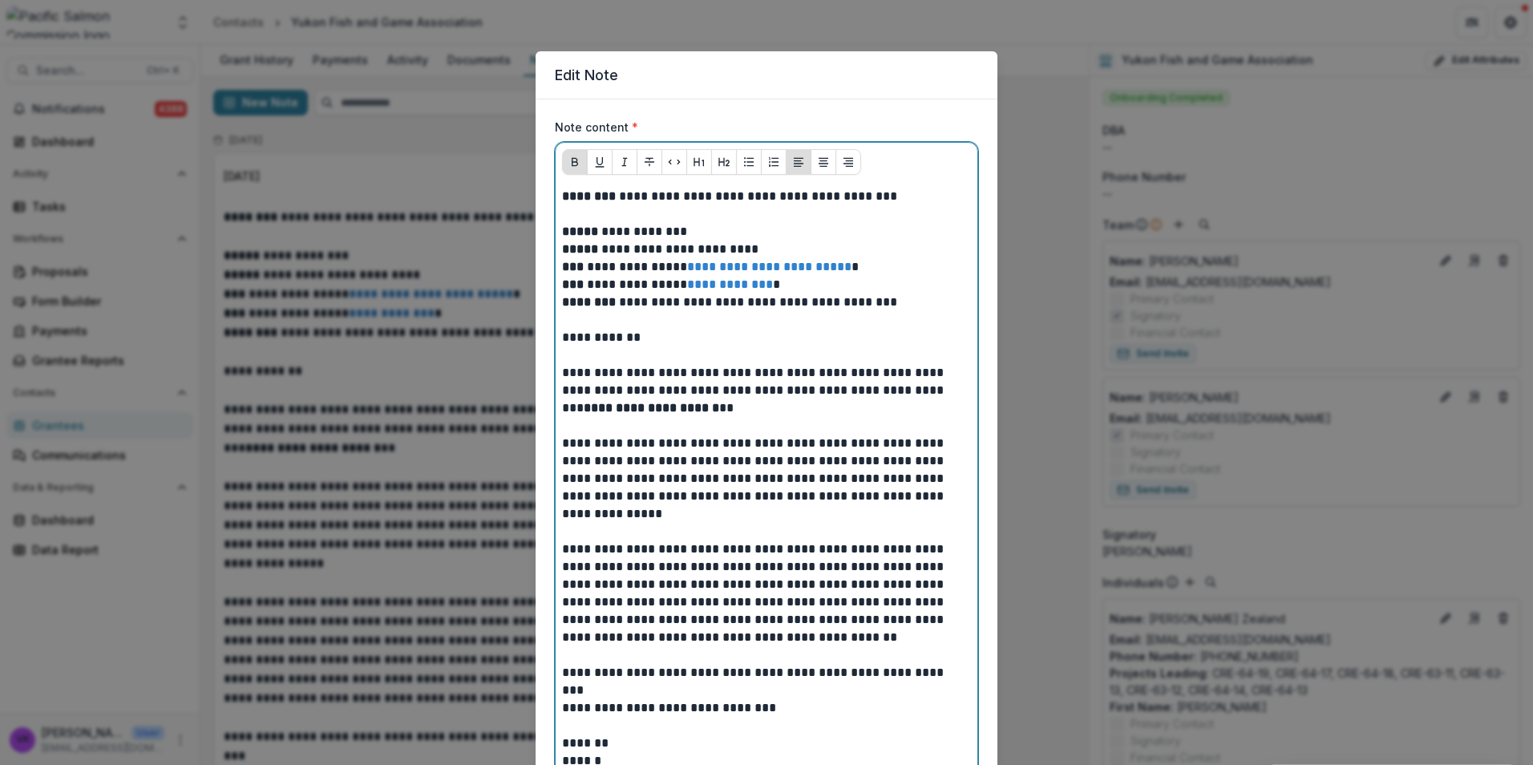
click at [593, 221] on p at bounding box center [766, 214] width 409 height 18
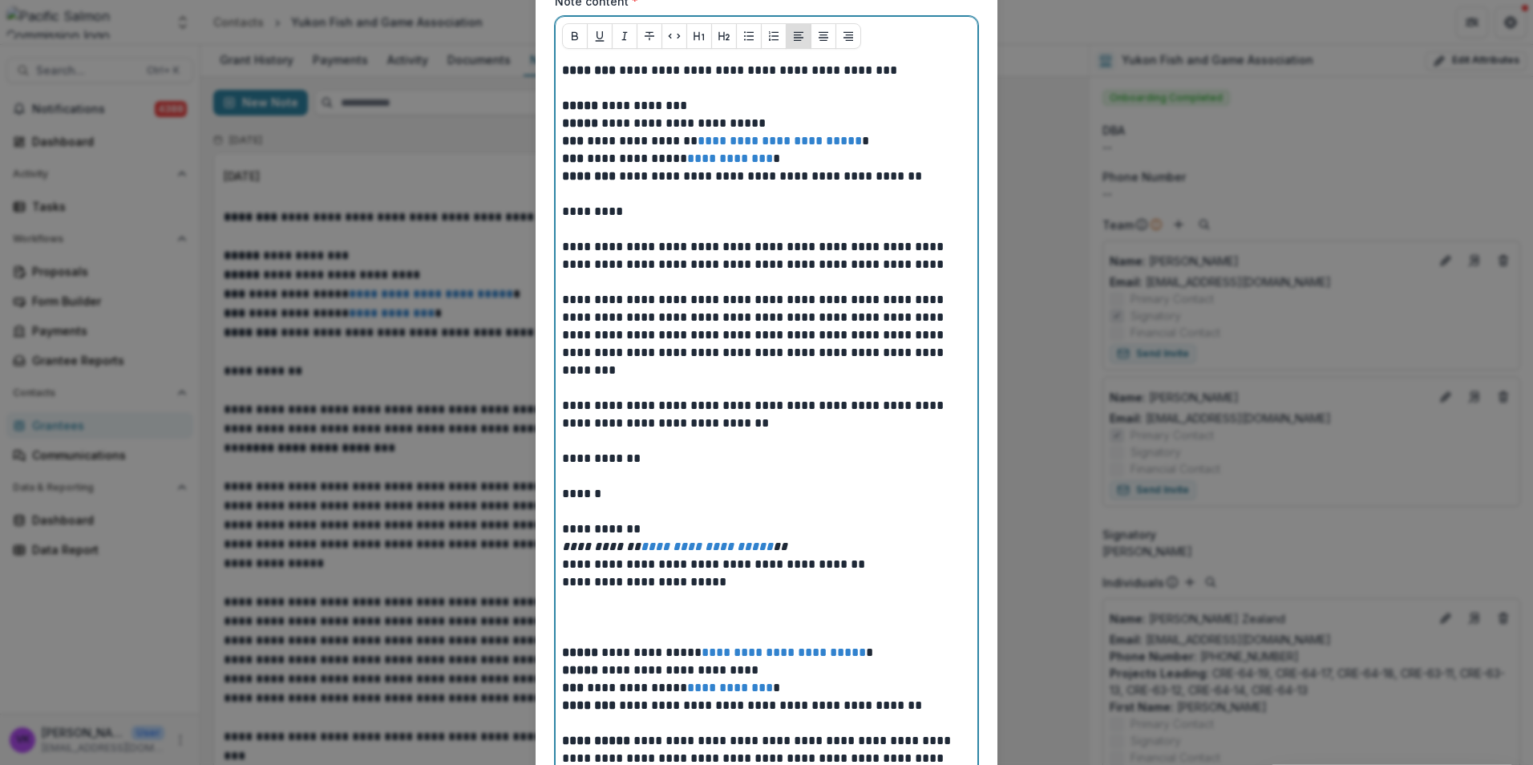
scroll to position [241, 0]
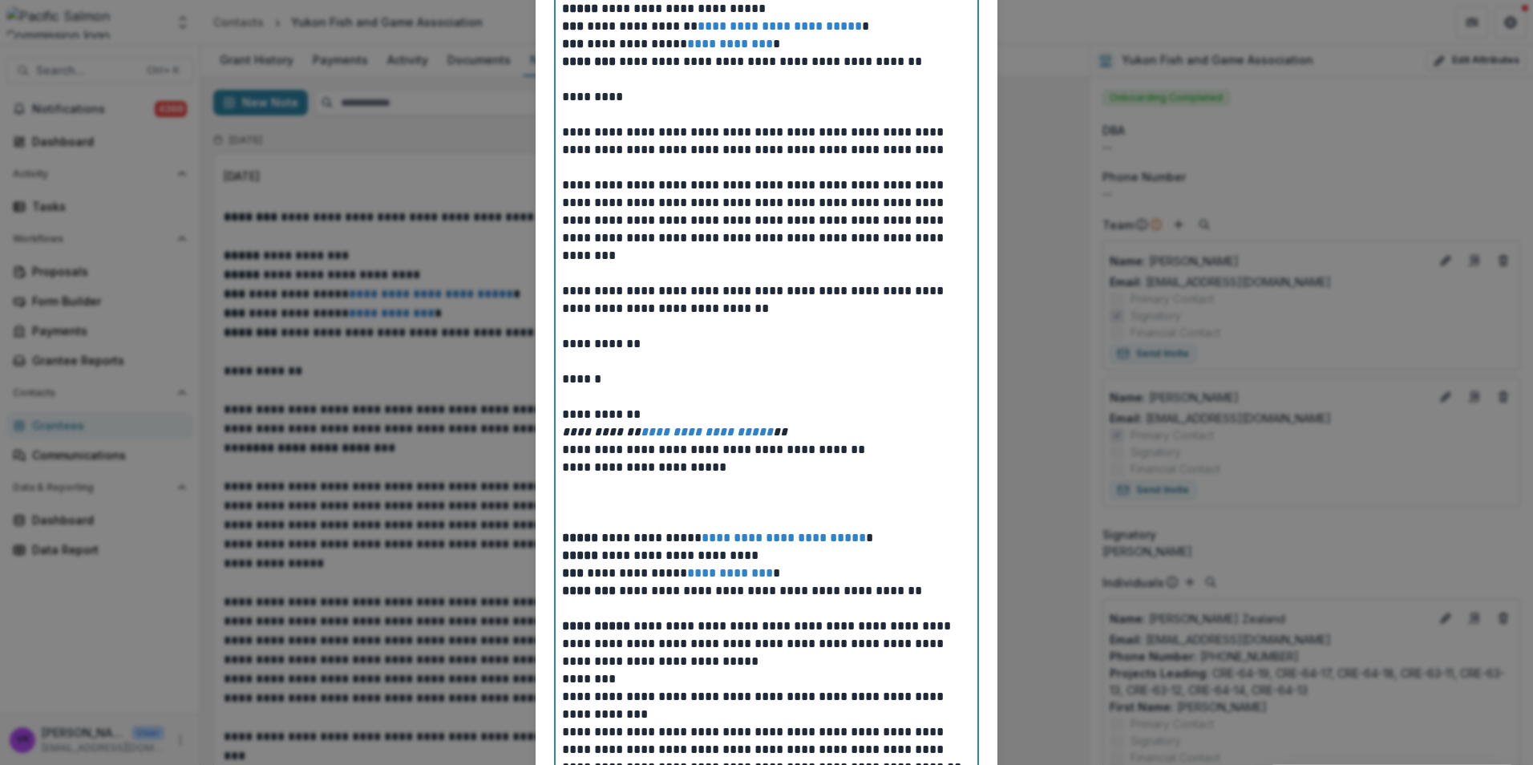
drag, startPoint x: 752, startPoint y: 469, endPoint x: 767, endPoint y: 476, distance: 15.8
click at [753, 470] on p "**********" at bounding box center [766, 468] width 409 height 18
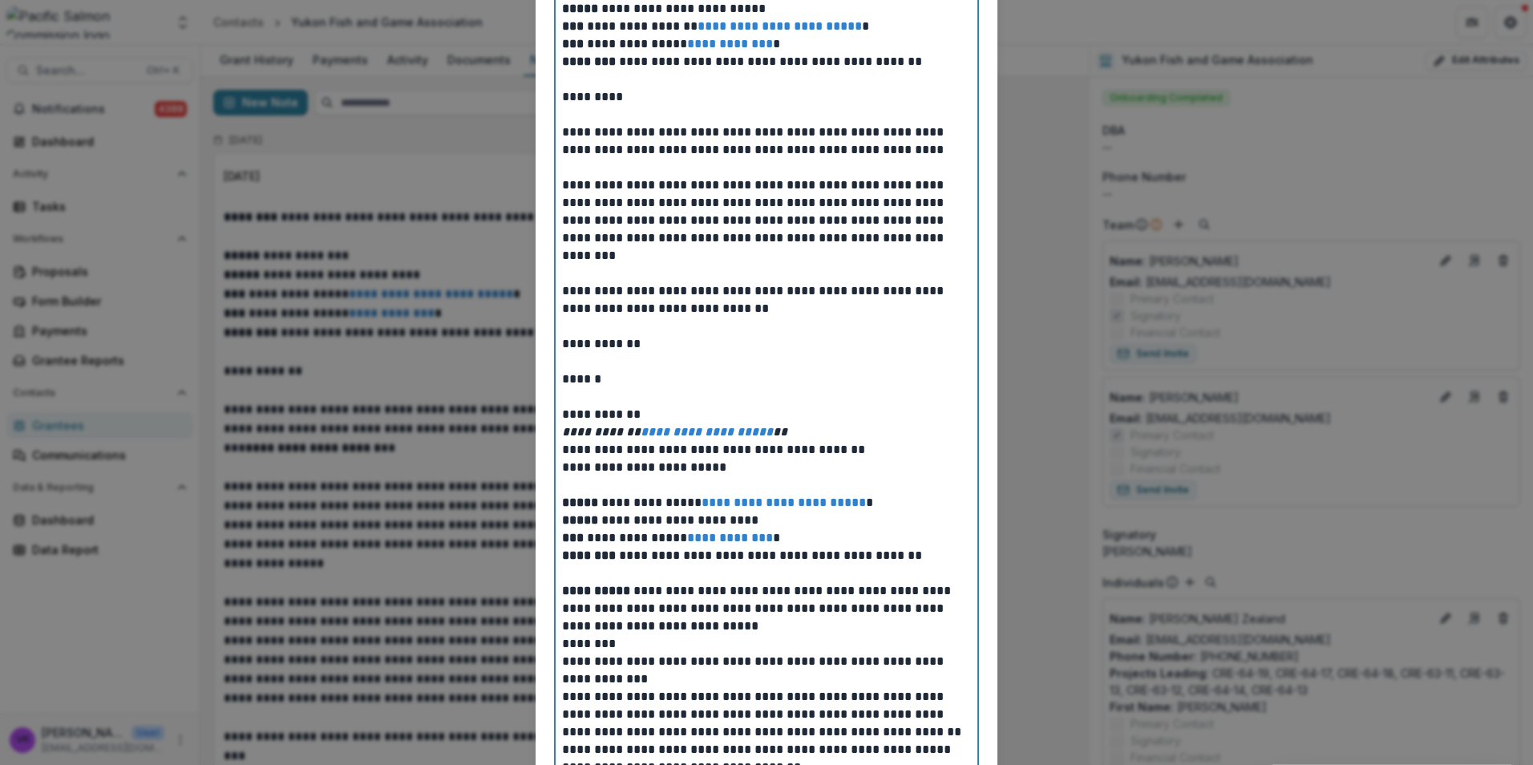
click at [779, 632] on p "**********" at bounding box center [766, 608] width 409 height 53
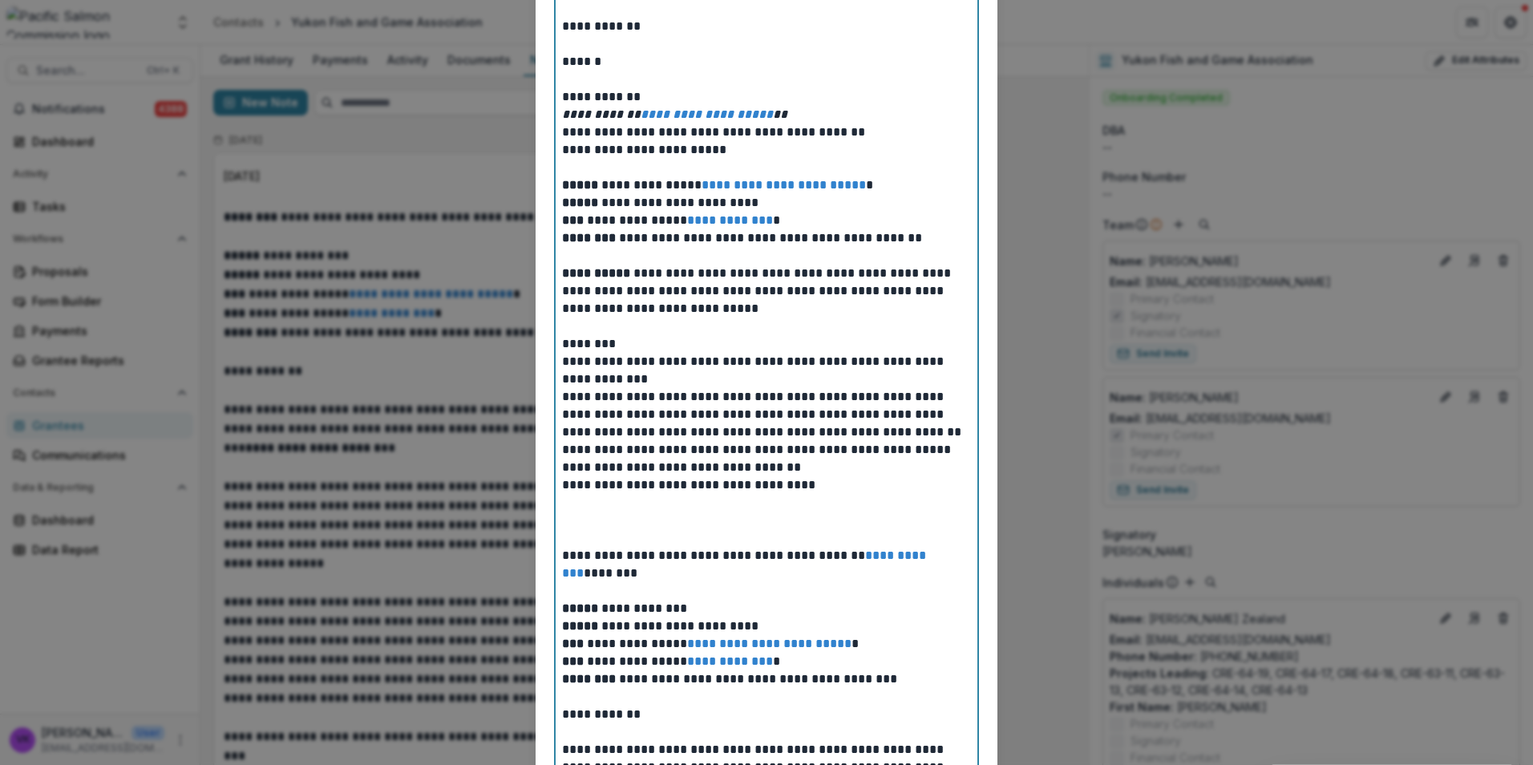
scroll to position [722, 0]
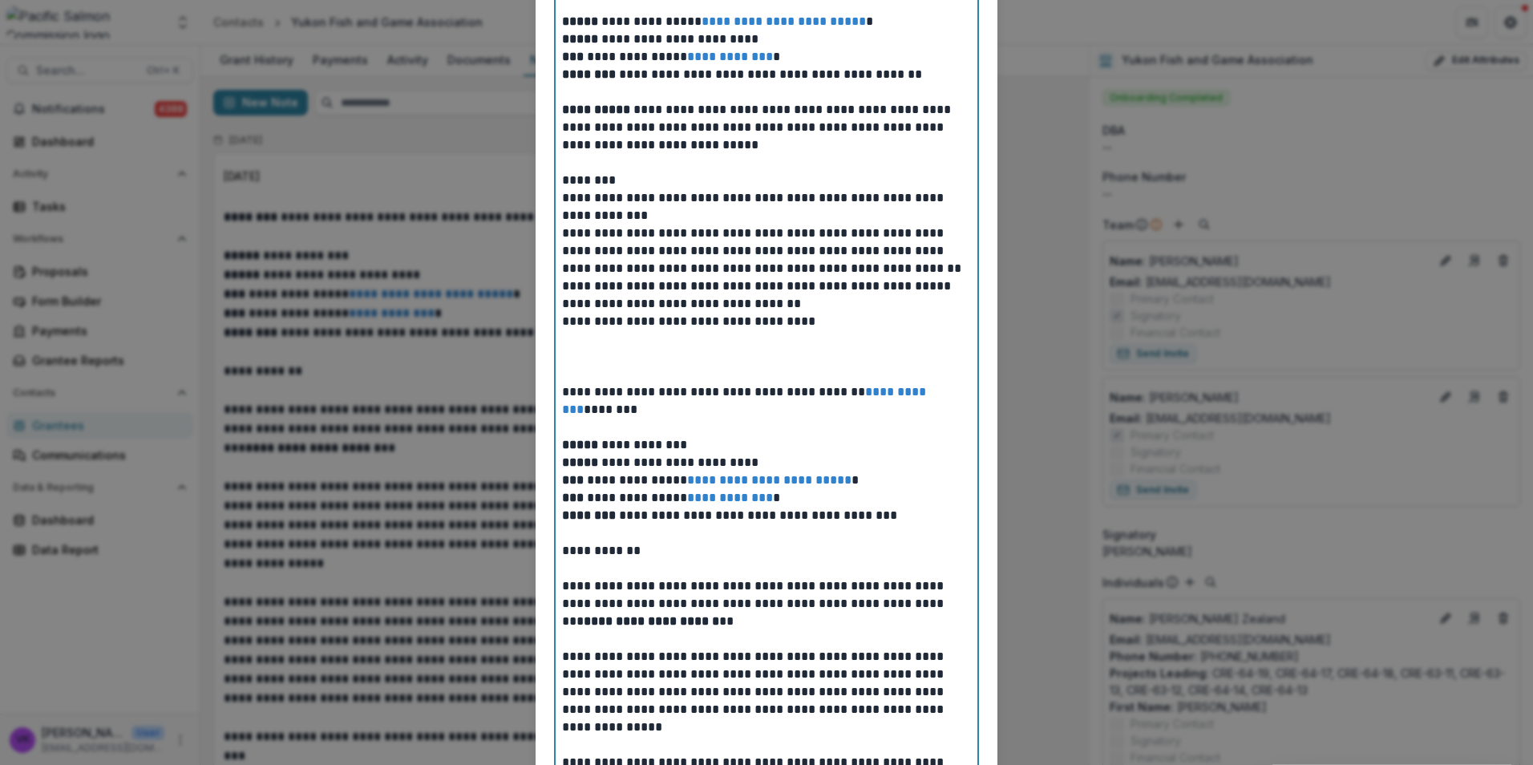
click at [625, 409] on p "**********" at bounding box center [766, 400] width 409 height 35
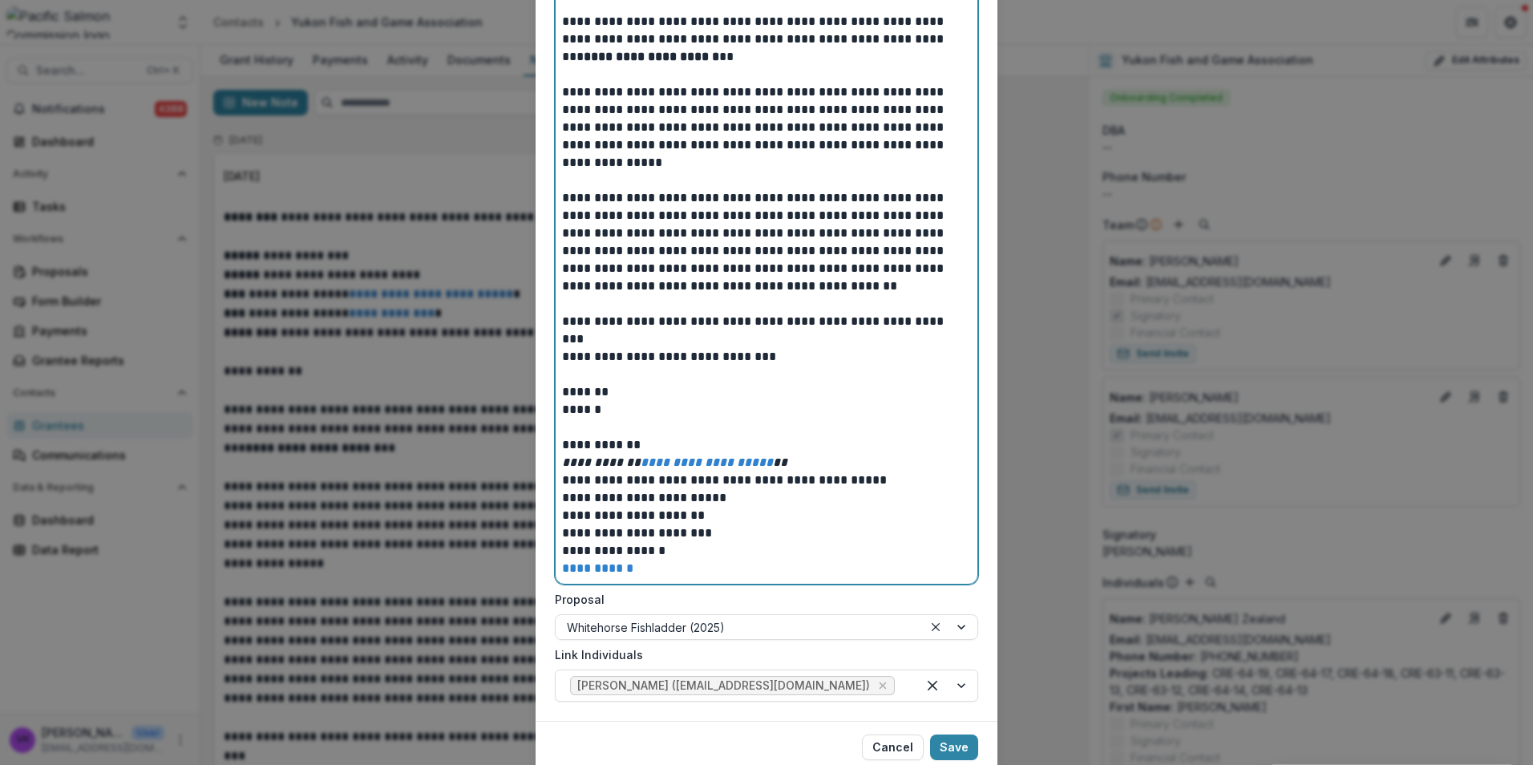
scroll to position [1293, 0]
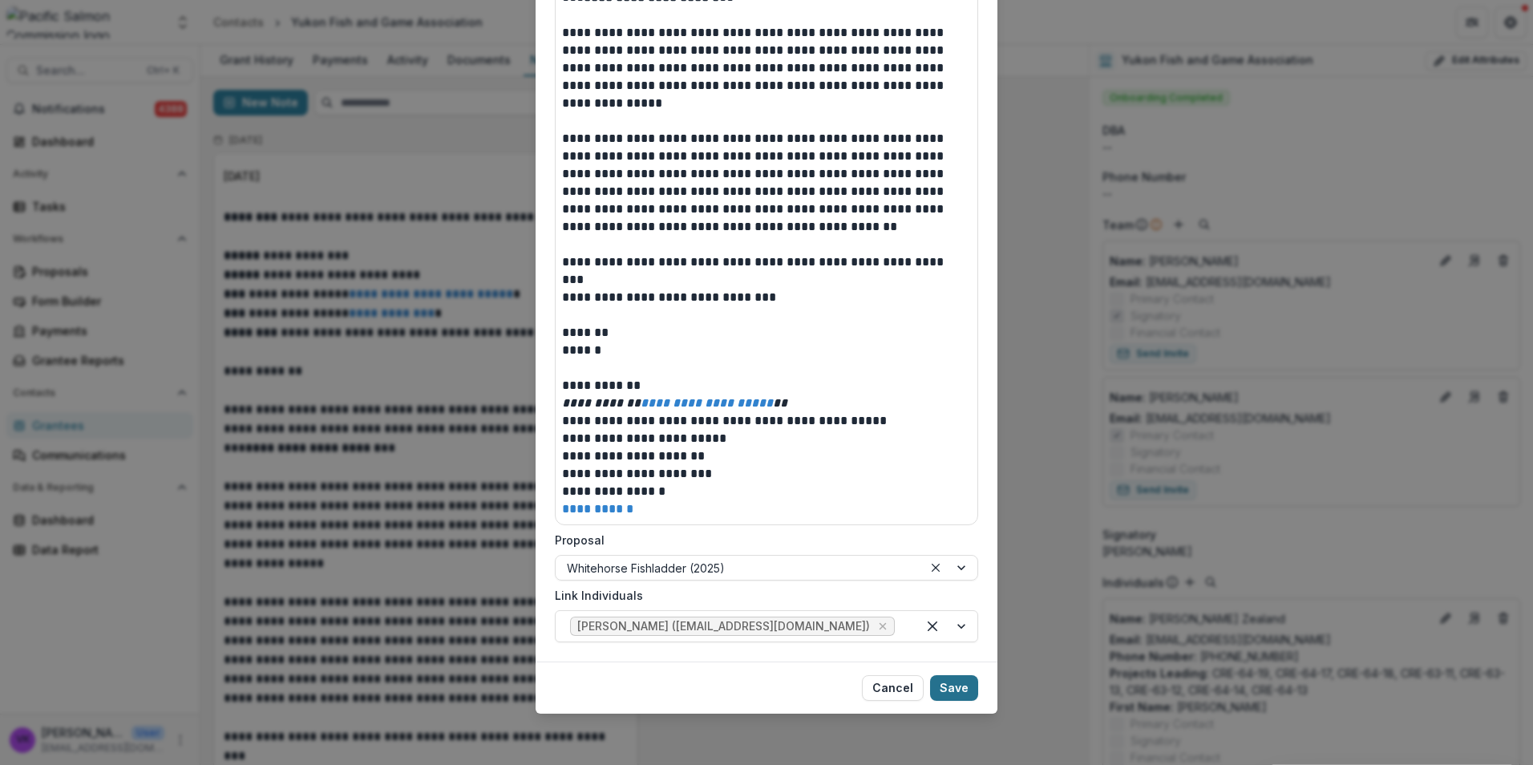
click at [961, 684] on button "Save" at bounding box center [954, 688] width 48 height 26
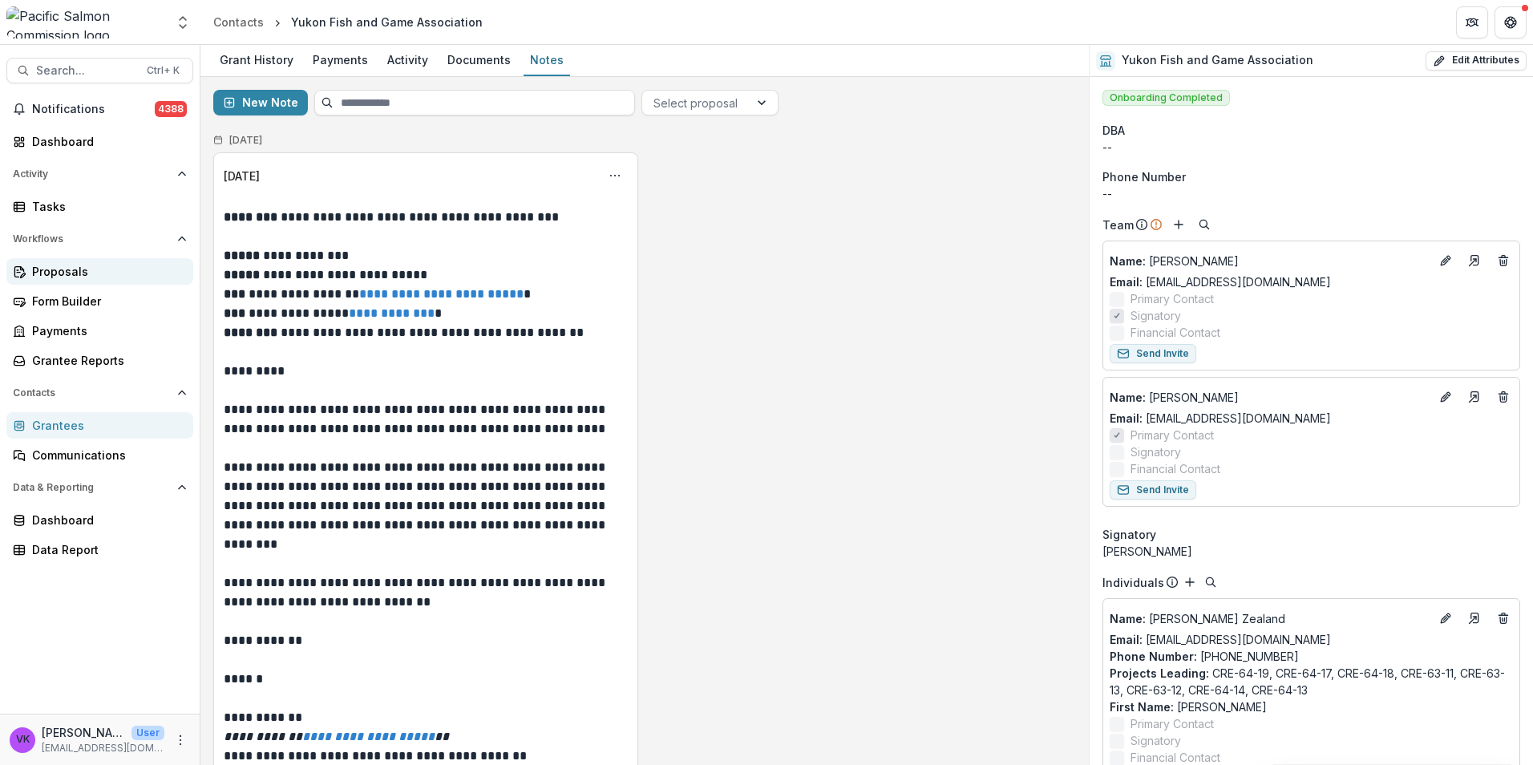
click at [75, 264] on div "Proposals" at bounding box center [106, 271] width 148 height 17
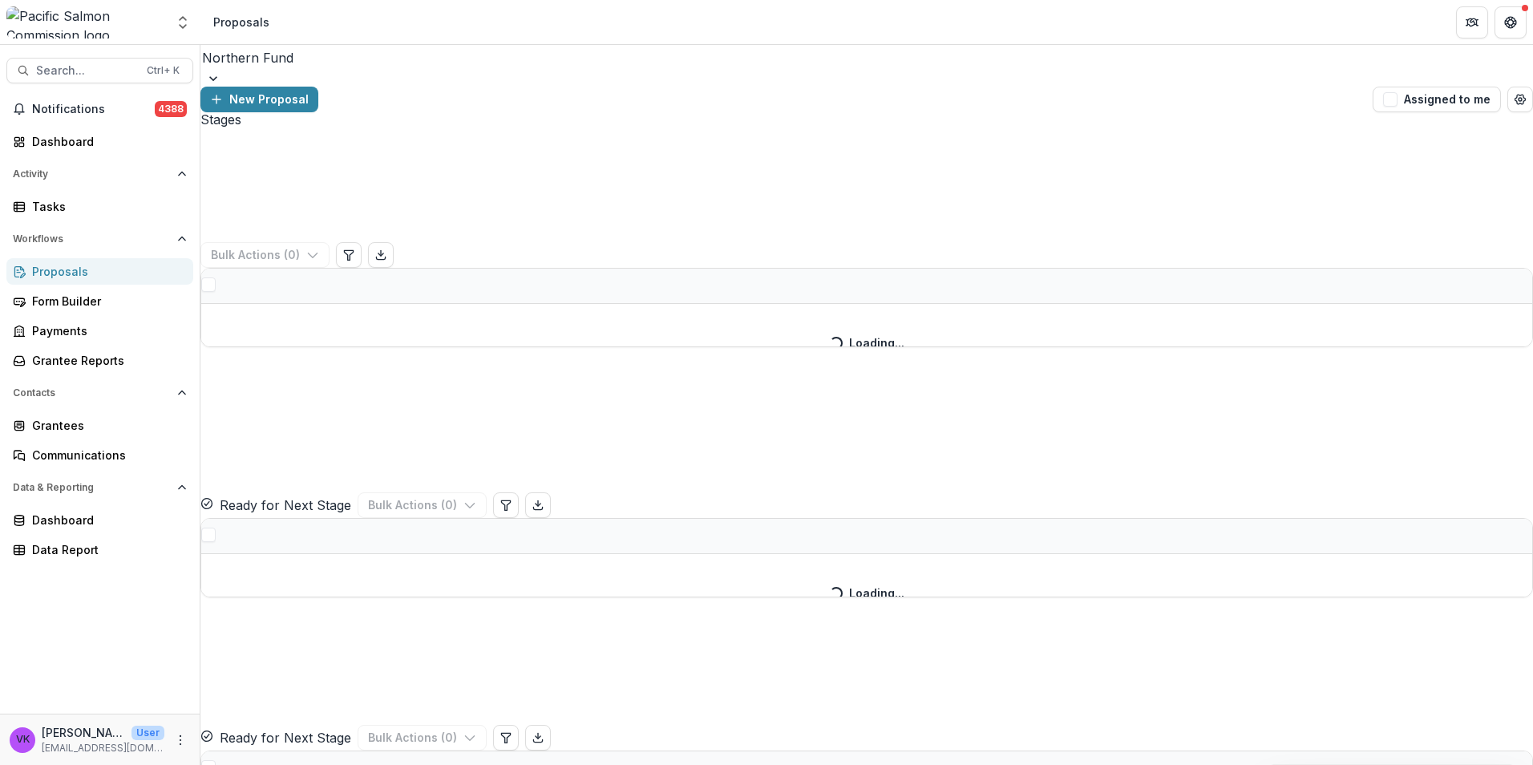
click at [351, 71] on div at bounding box center [866, 79] width 1333 height 16
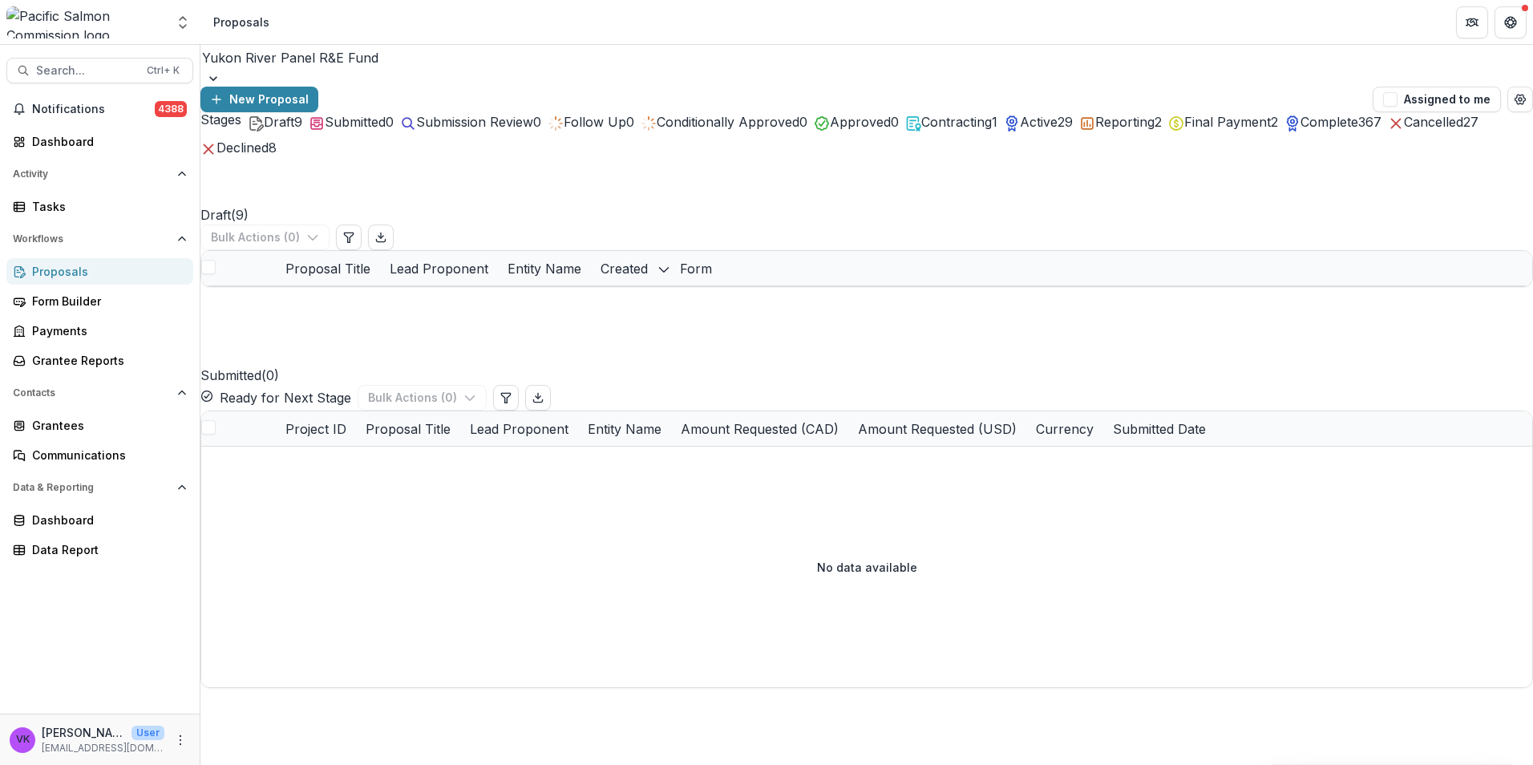
click at [1155, 130] on span "Reporting" at bounding box center [1124, 122] width 59 height 16
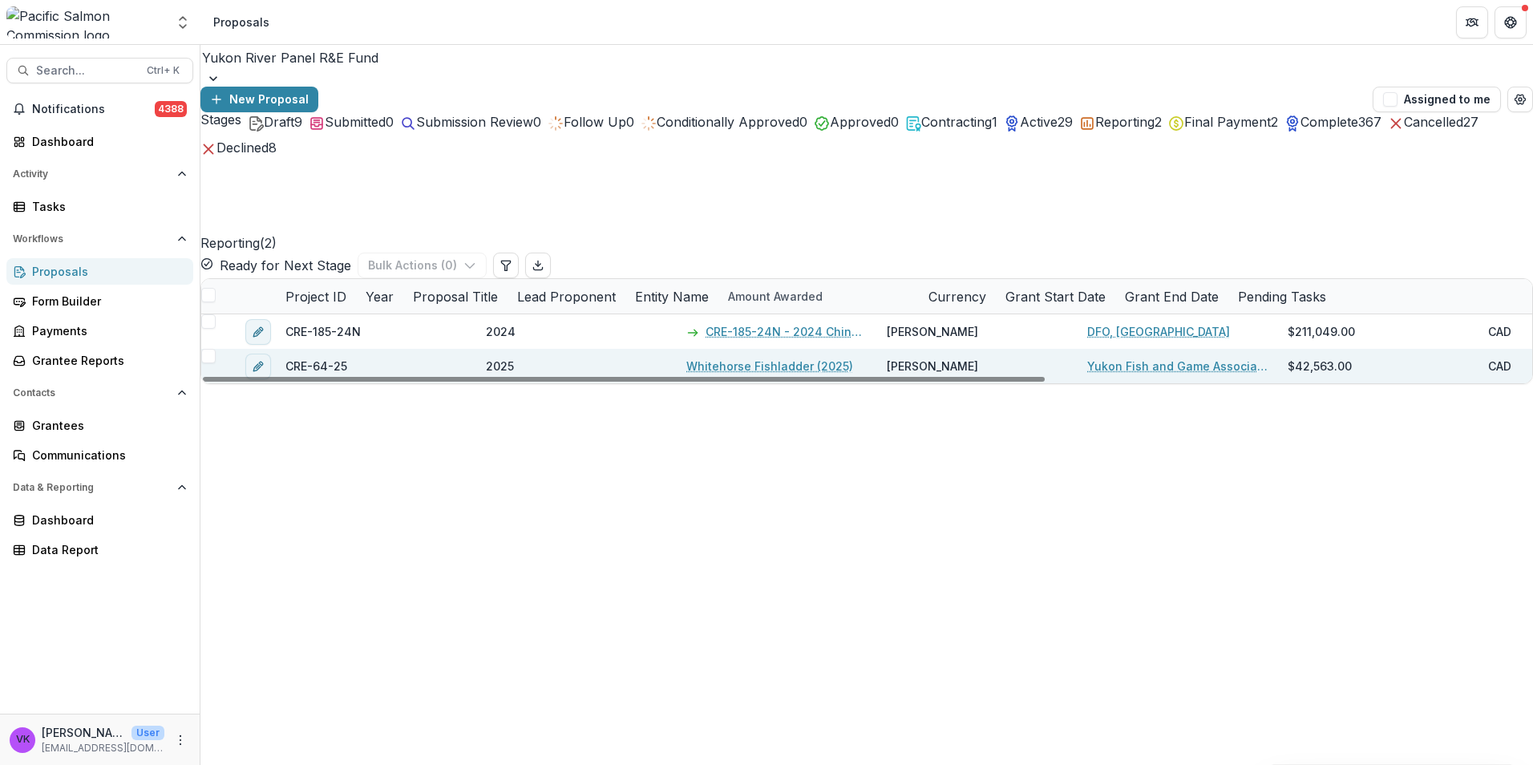
click at [761, 358] on link "Whitehorse Fishladder (2025)" at bounding box center [769, 366] width 167 height 17
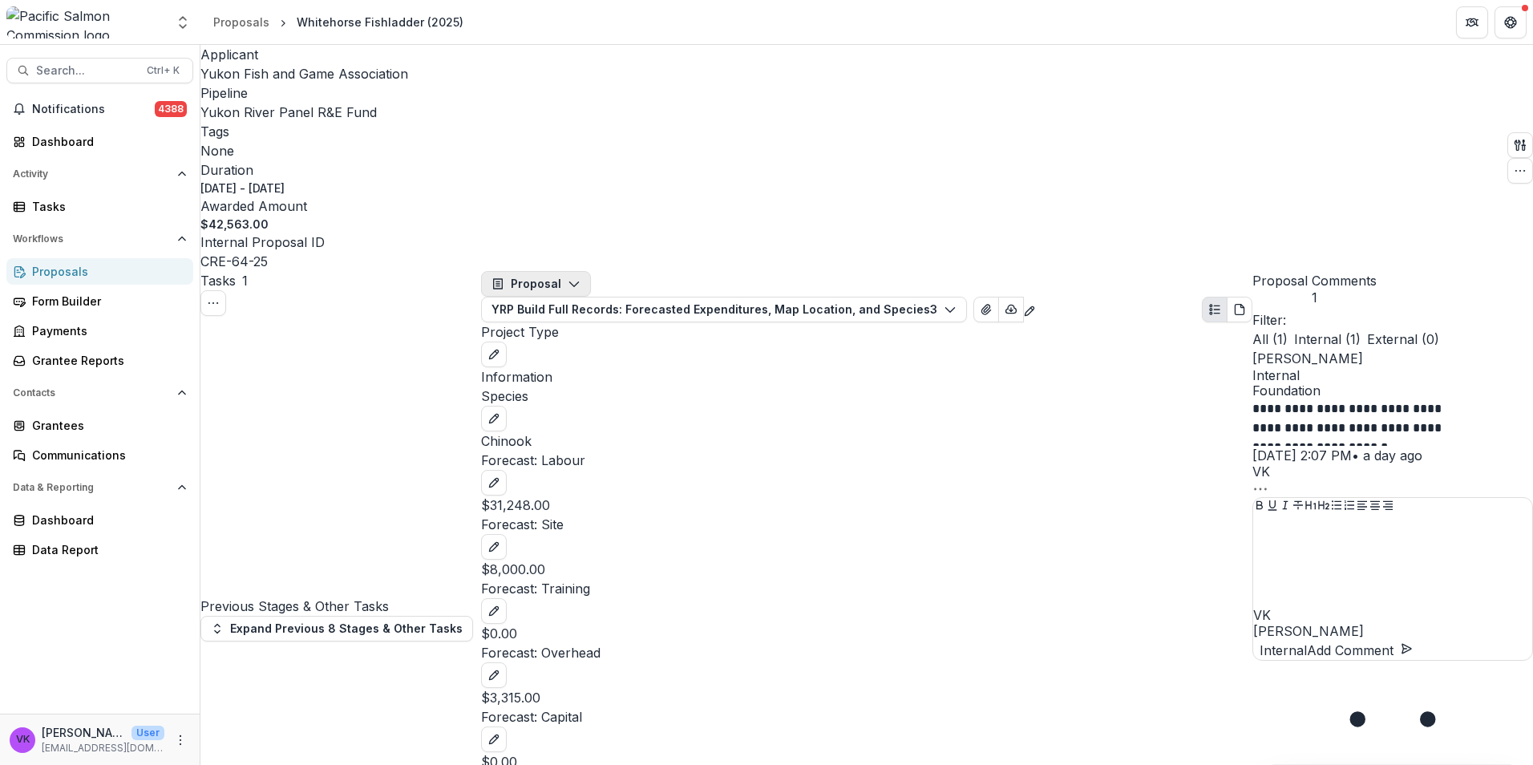
click at [574, 282] on polyline "button" at bounding box center [573, 284] width 9 height 5
click at [570, 367] on div "Reports" at bounding box center [564, 375] width 113 height 17
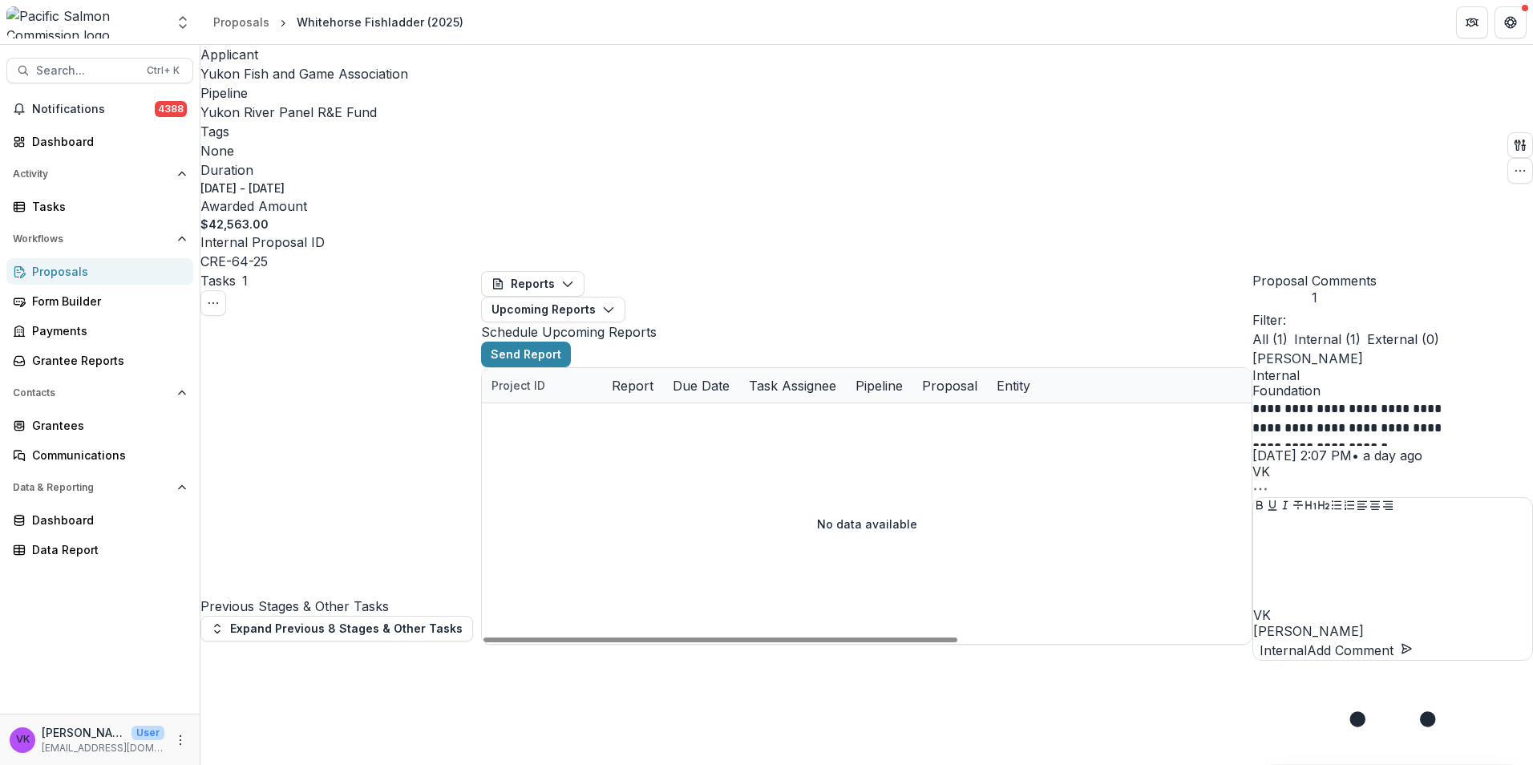
click at [72, 269] on div "Proposals" at bounding box center [106, 271] width 148 height 17
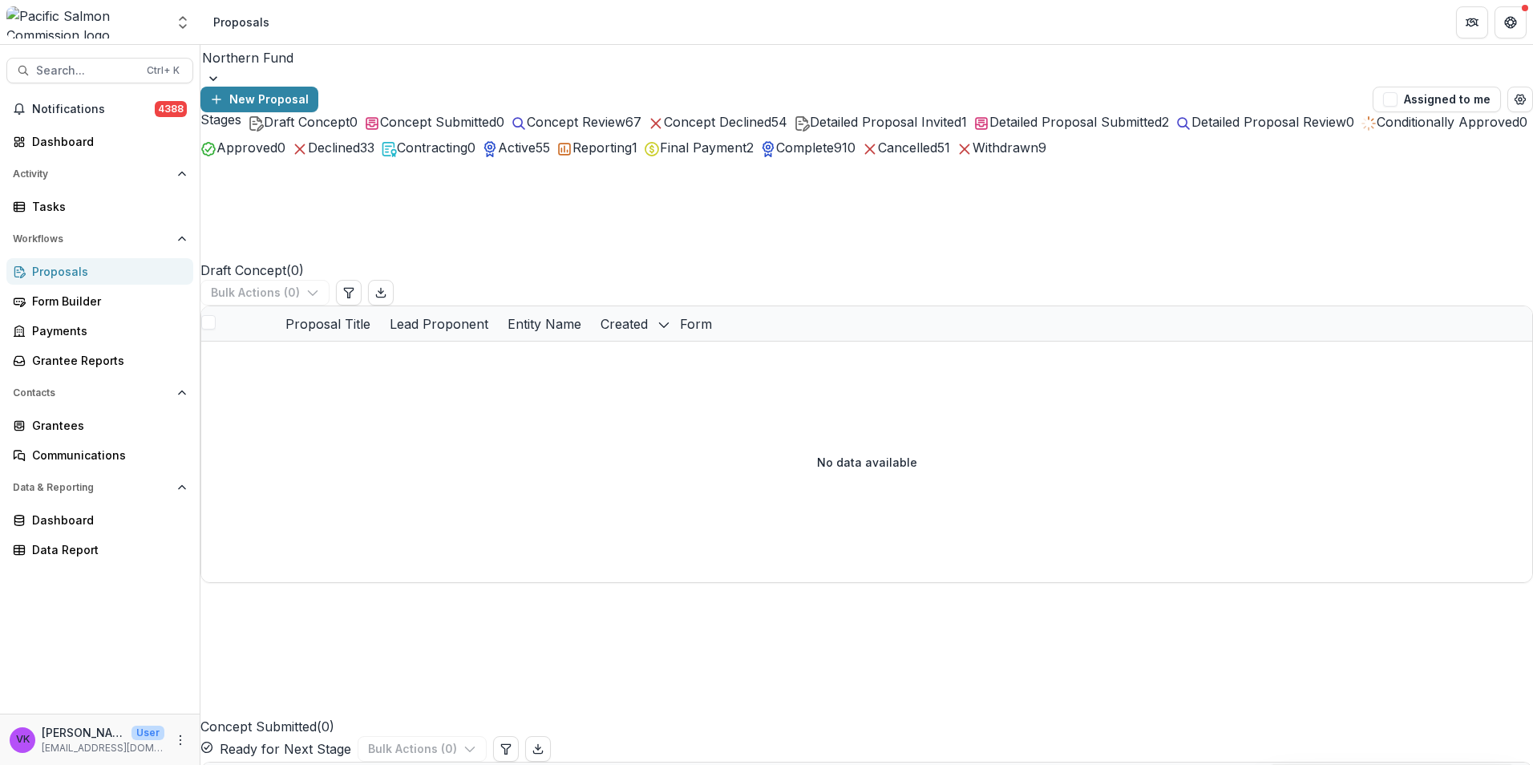
click at [358, 71] on div at bounding box center [866, 79] width 1333 height 16
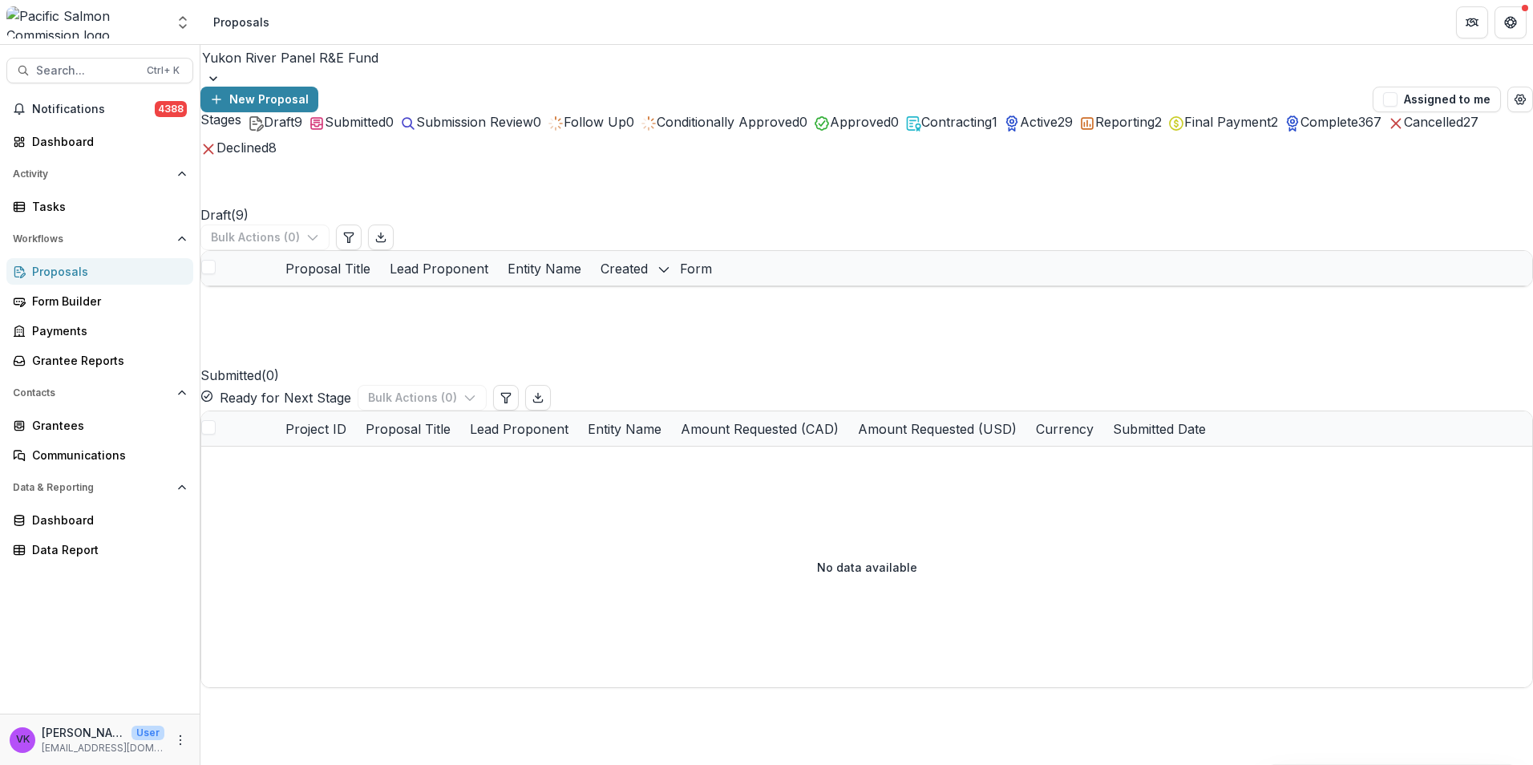
click at [1155, 130] on span "Reporting" at bounding box center [1124, 122] width 59 height 16
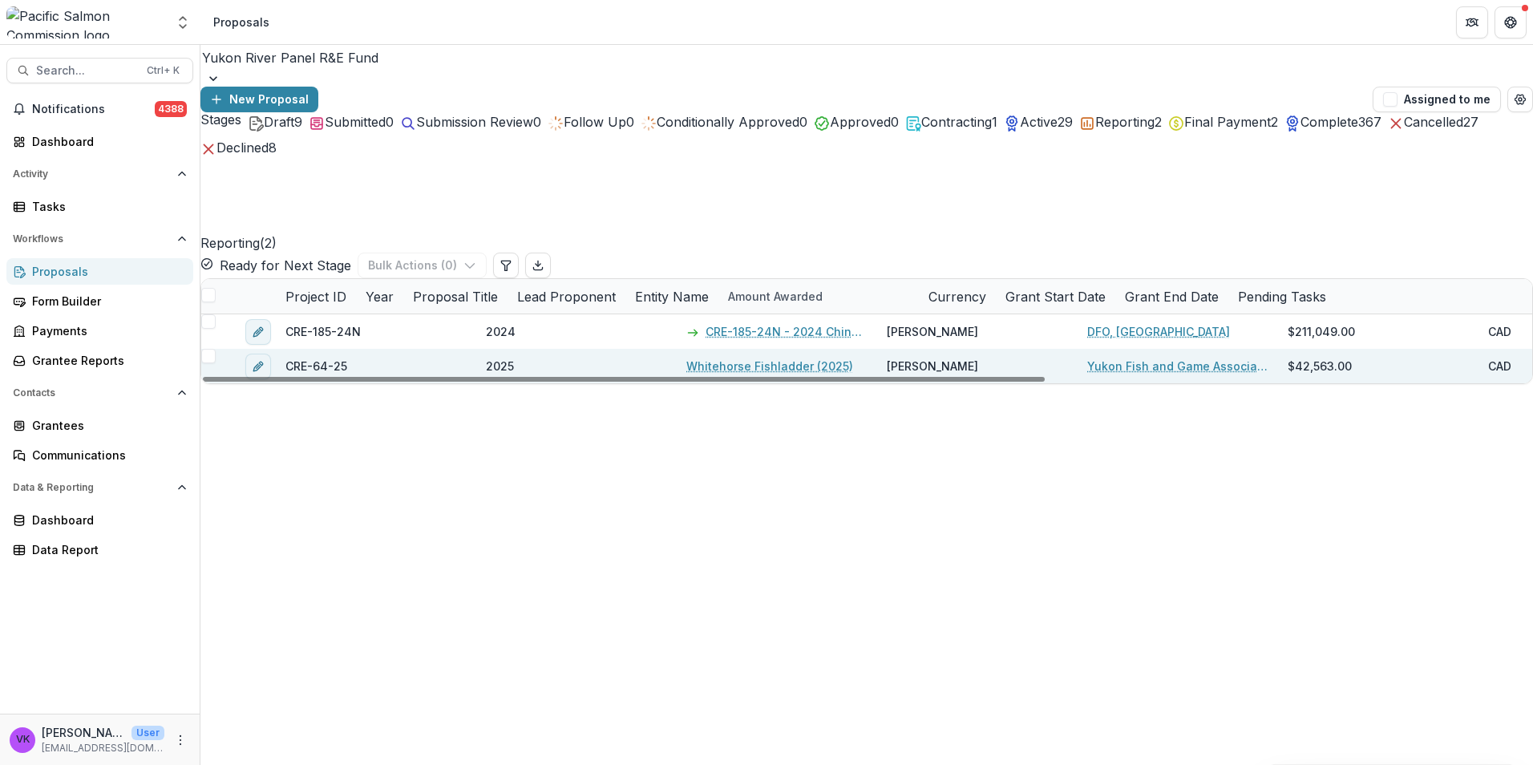
click at [216, 349] on span at bounding box center [208, 356] width 14 height 14
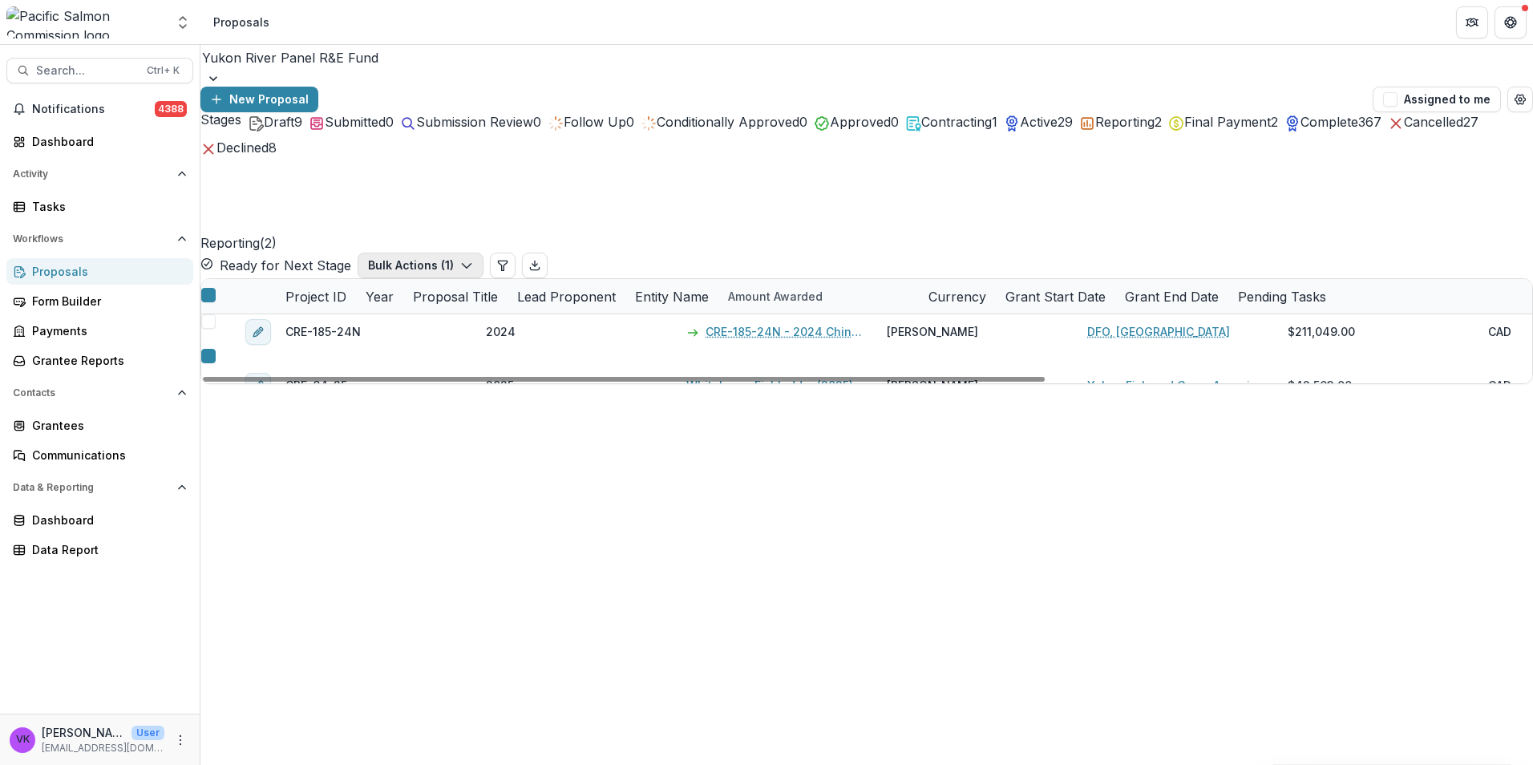
click at [473, 259] on icon "button" at bounding box center [466, 265] width 13 height 13
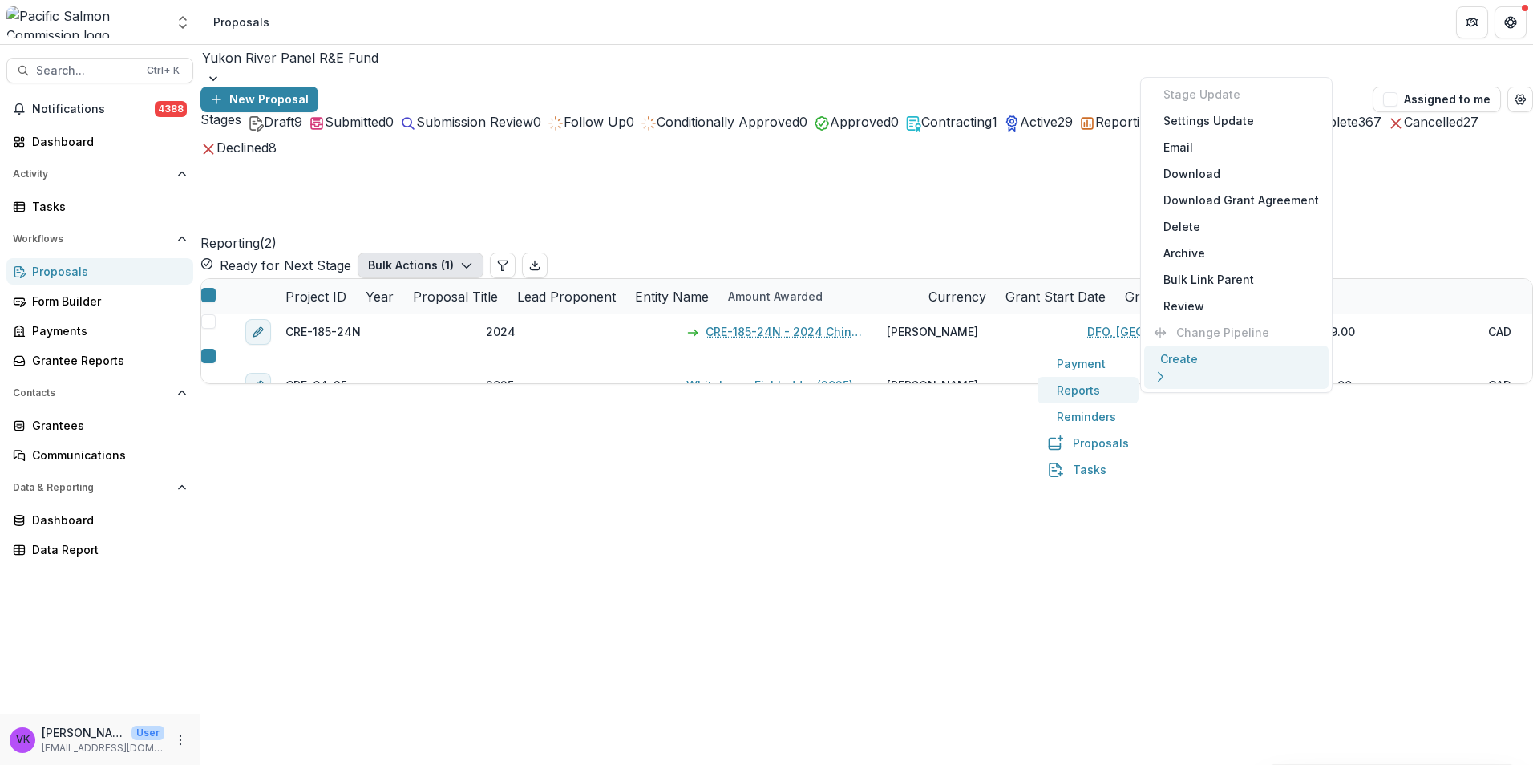
click at [1038, 399] on button "Reports" at bounding box center [1088, 390] width 101 height 26
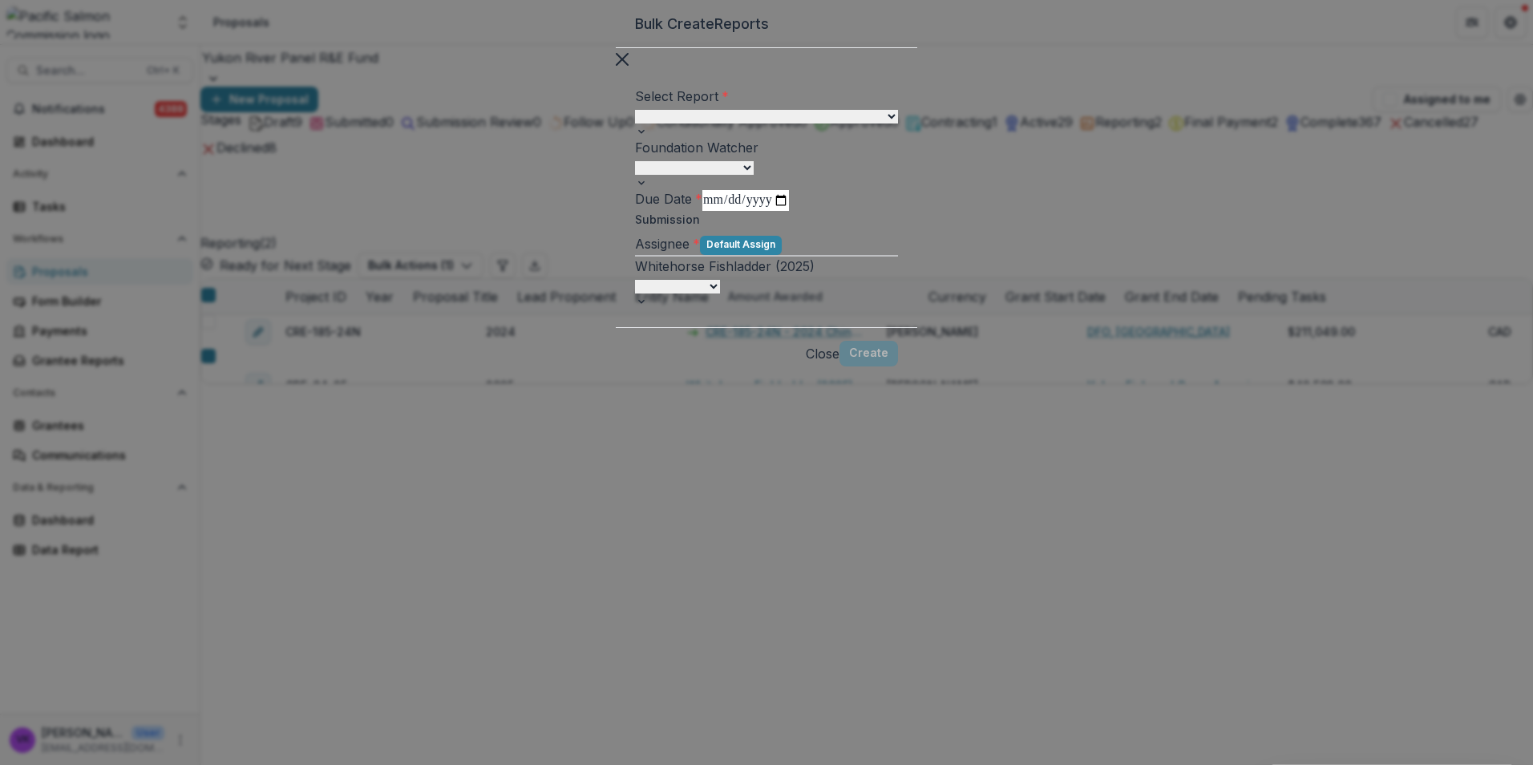
click at [629, 67] on button "Close" at bounding box center [622, 57] width 13 height 19
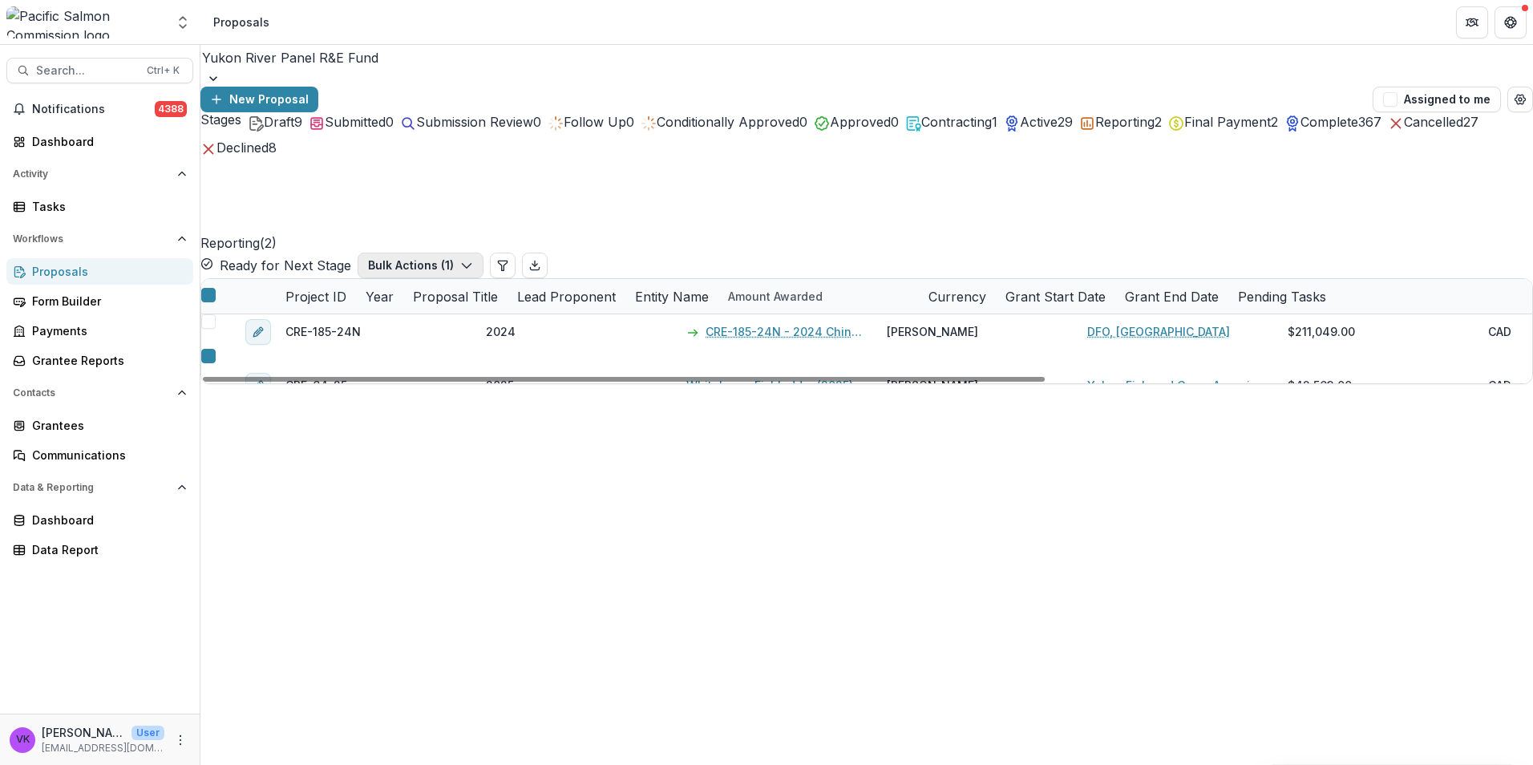
click at [473, 259] on icon "button" at bounding box center [466, 265] width 13 height 13
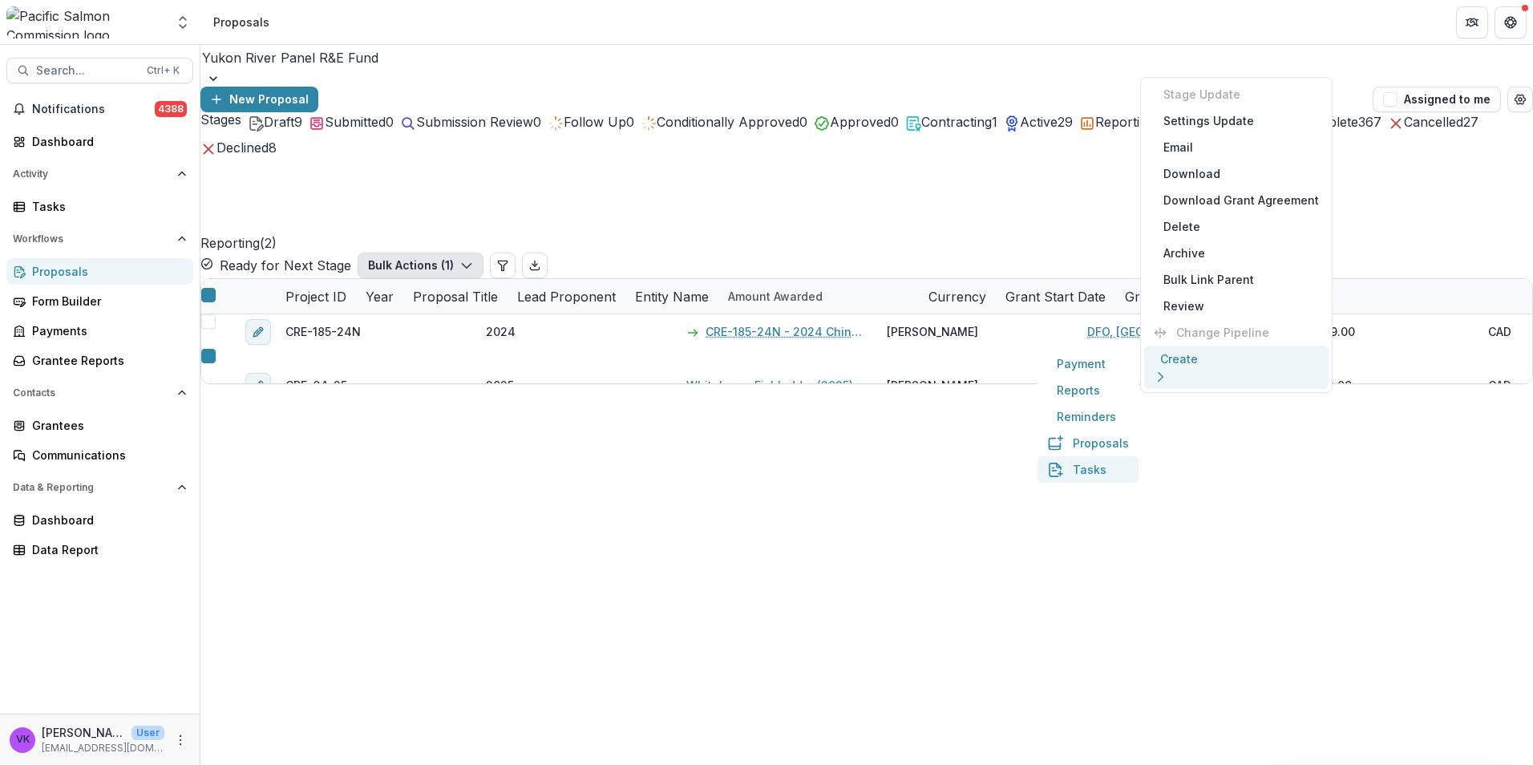
click at [1038, 483] on button "Tasks" at bounding box center [1088, 469] width 101 height 26
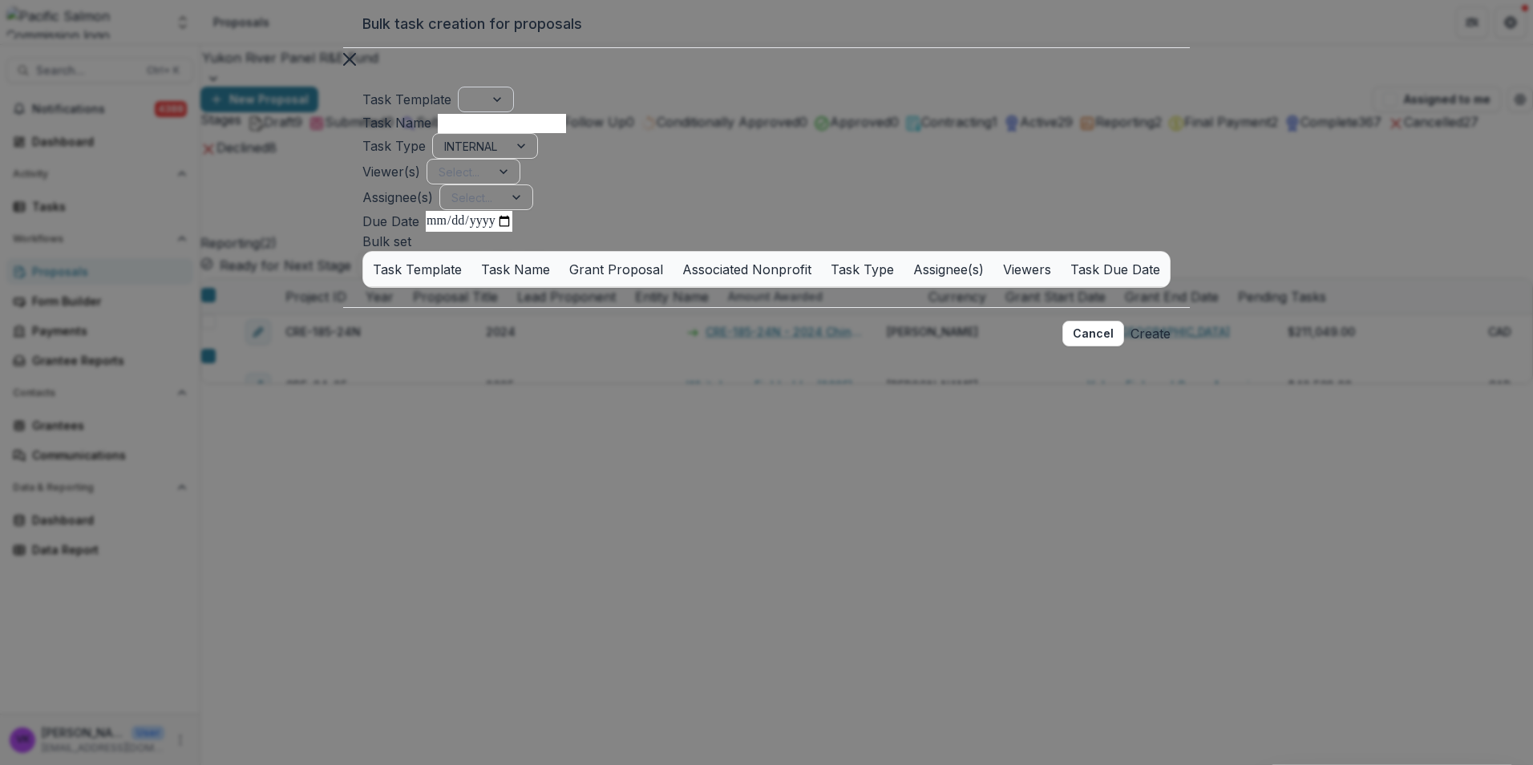
click at [484, 87] on div at bounding box center [498, 99] width 29 height 24
type input "******"
